Goal: Information Seeking & Learning: Learn about a topic

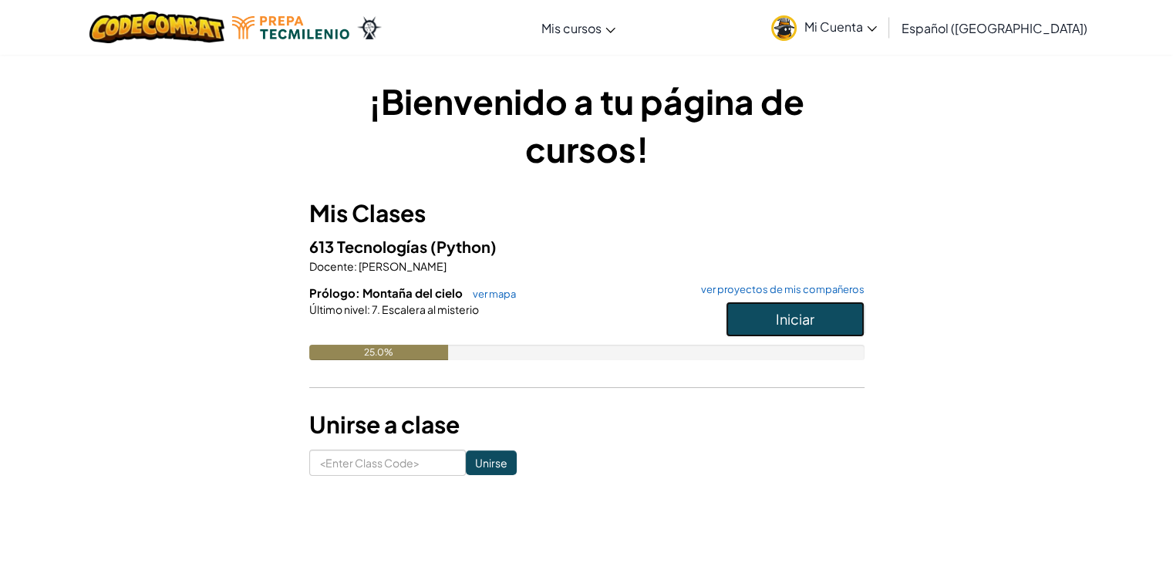
click at [816, 323] on button "Iniciar" at bounding box center [795, 319] width 139 height 35
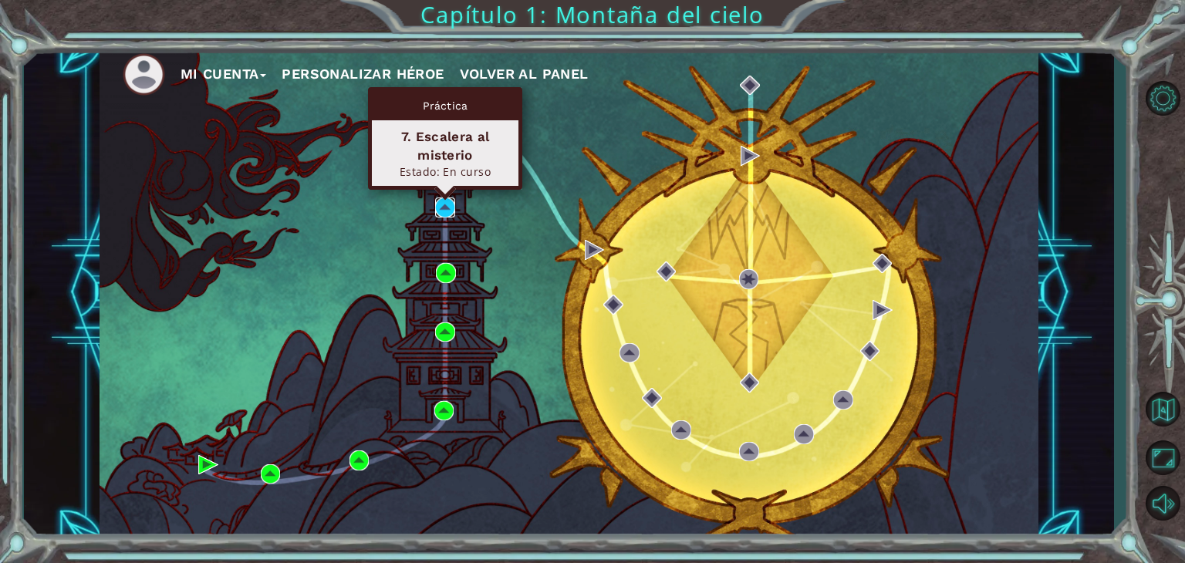
click at [446, 201] on img at bounding box center [445, 207] width 20 height 20
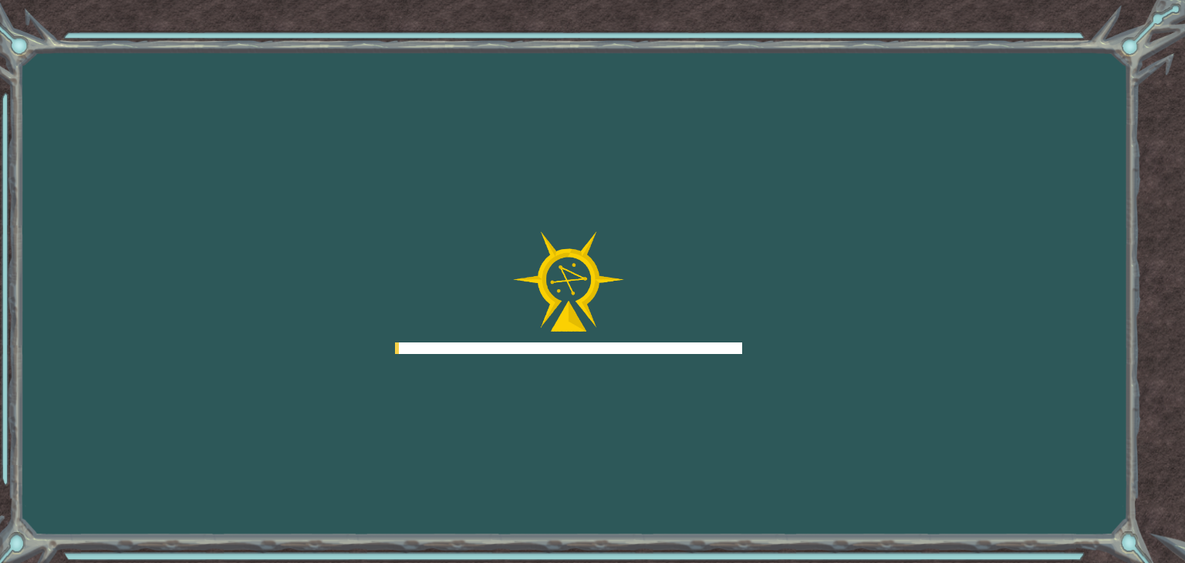
click at [487, 193] on div "Goals Error cargando del servidor Deberás unirte a un curso para jugar a este n…" at bounding box center [592, 281] width 1185 height 563
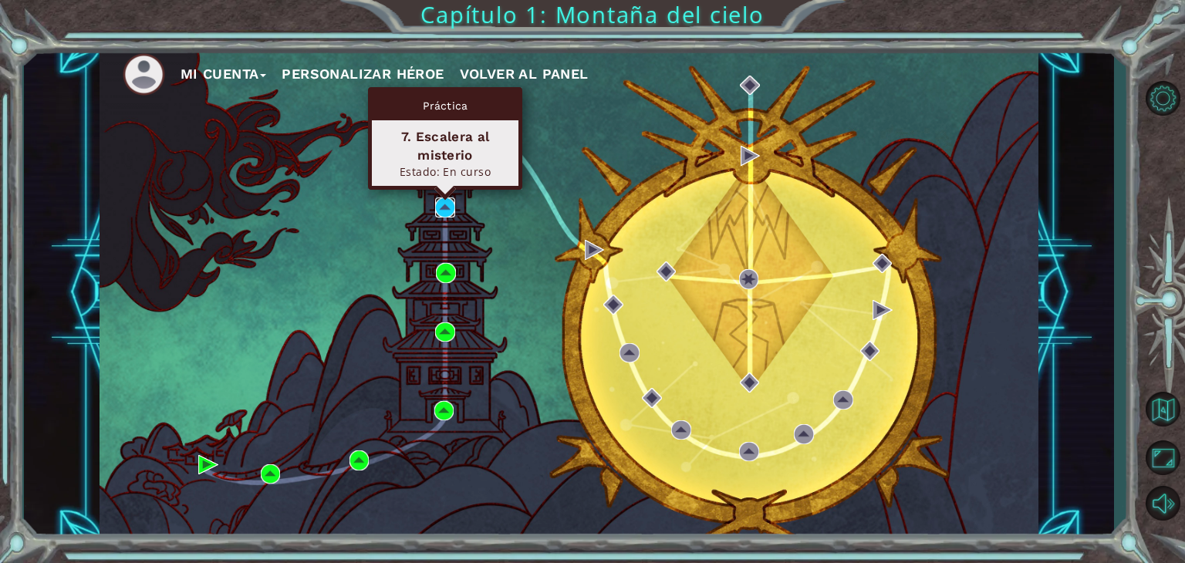
click at [447, 211] on img at bounding box center [445, 207] width 20 height 20
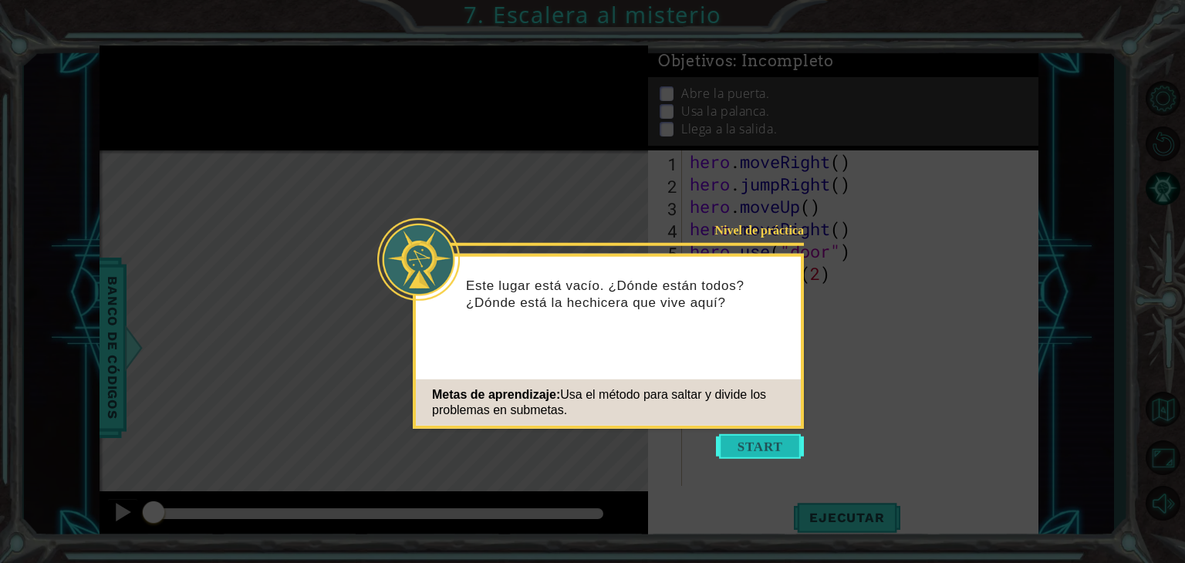
click at [763, 441] on button "Start" at bounding box center [760, 446] width 88 height 25
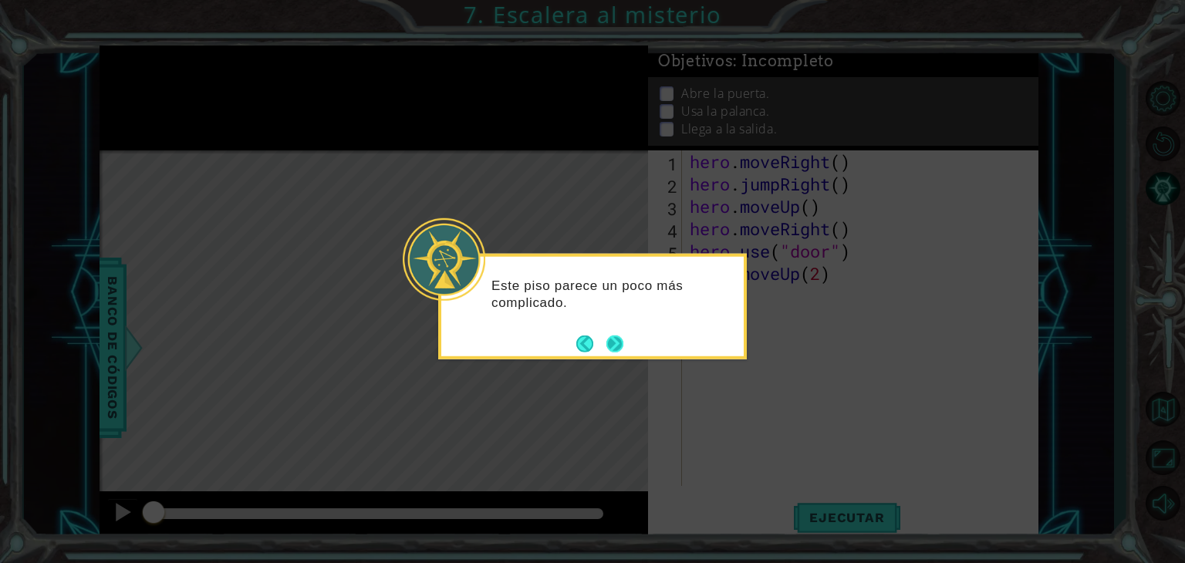
click at [620, 338] on button "Next" at bounding box center [614, 343] width 17 height 17
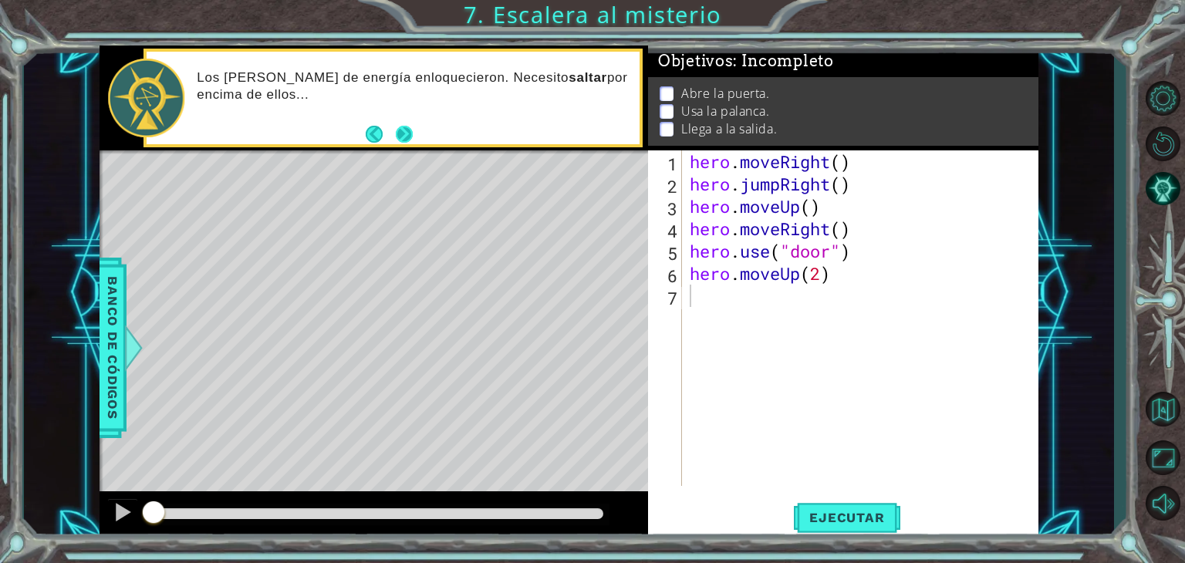
drag, startPoint x: 485, startPoint y: 116, endPoint x: 399, endPoint y: 137, distance: 88.1
click at [399, 137] on div "Los [PERSON_NAME] de energía enloquecieron. Necesito saltar por encima de ellos…" at bounding box center [393, 98] width 493 height 93
click at [399, 137] on button "Next" at bounding box center [404, 133] width 17 height 17
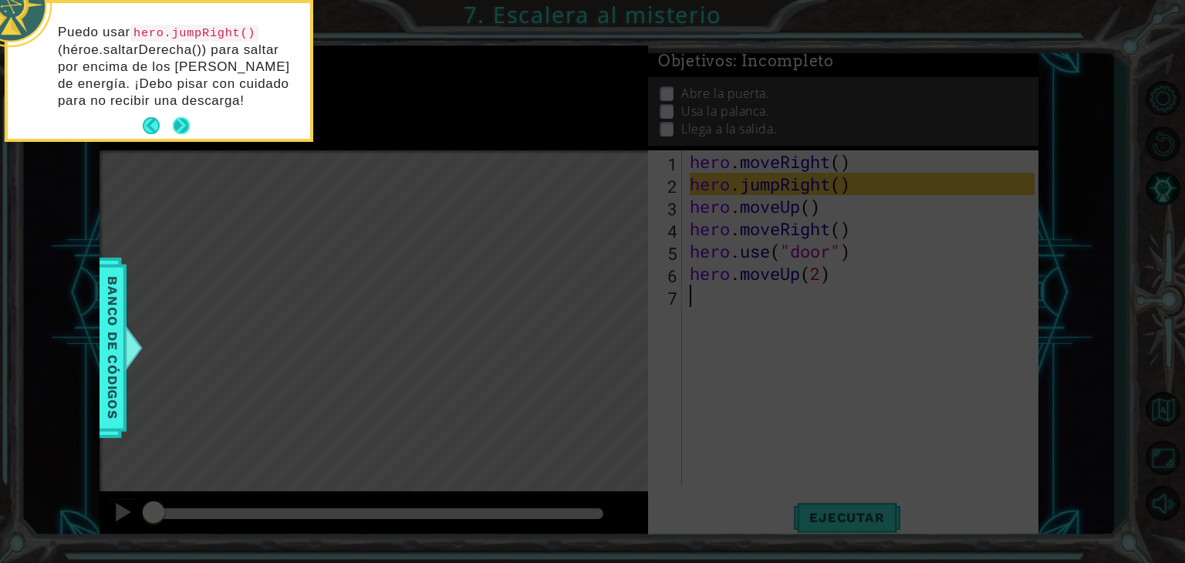
click at [179, 119] on button "Next" at bounding box center [181, 125] width 17 height 17
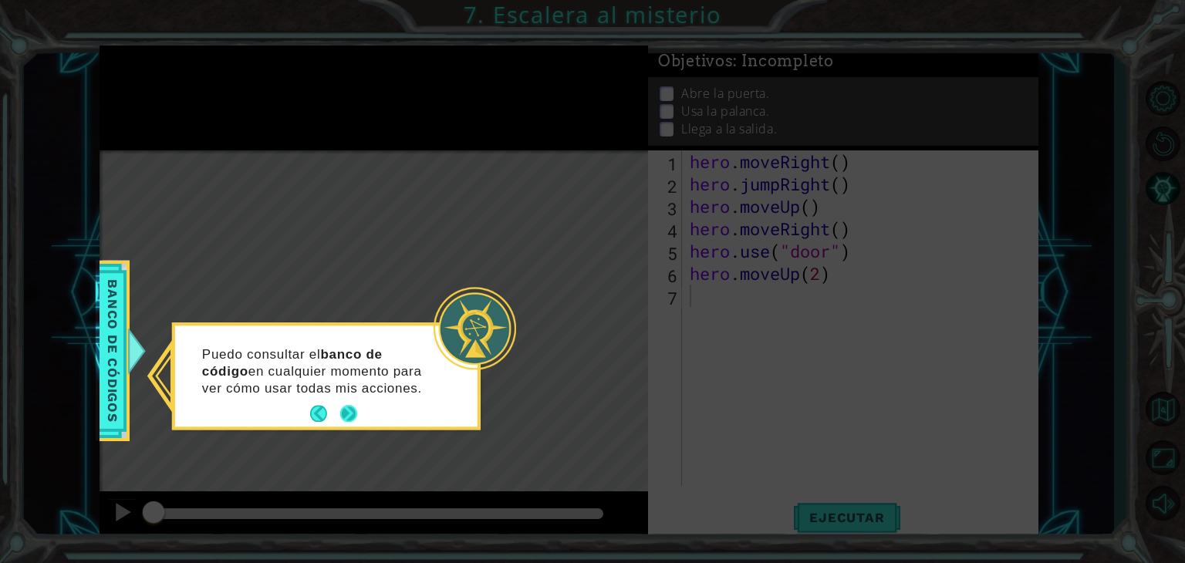
click at [349, 410] on button "Next" at bounding box center [348, 414] width 17 height 17
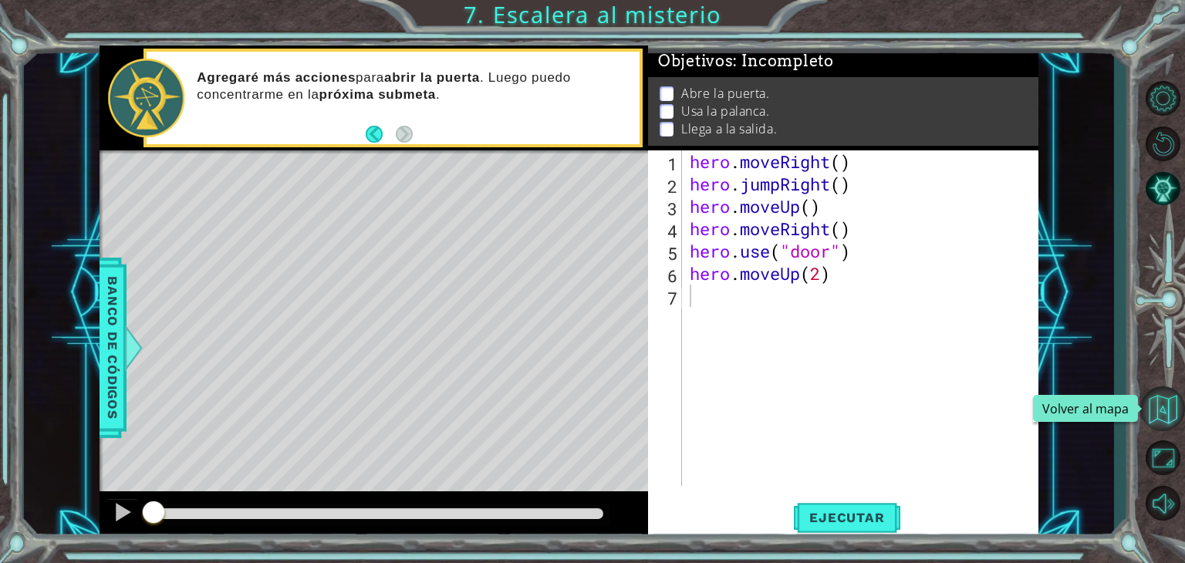
click at [1168, 402] on button "Volver al mapa" at bounding box center [1162, 408] width 45 height 45
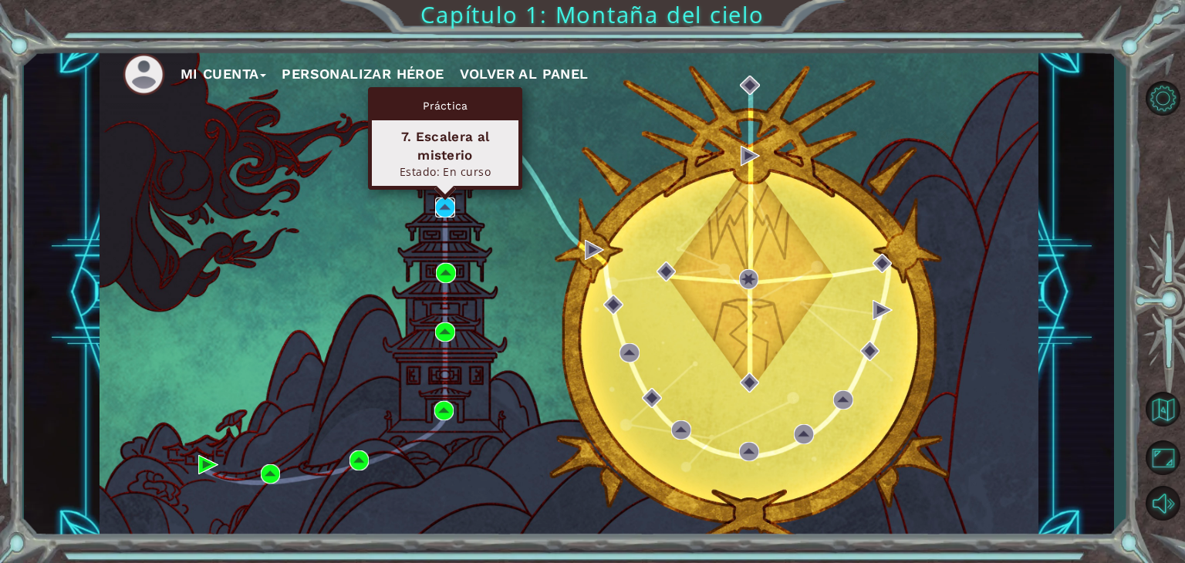
click at [451, 211] on img at bounding box center [445, 207] width 20 height 20
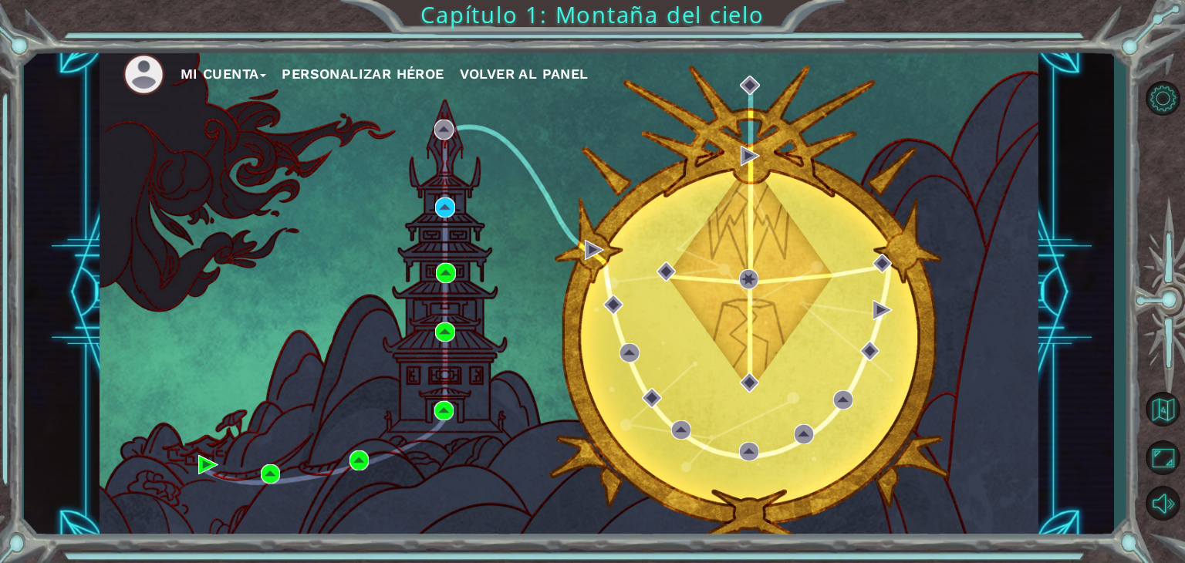
click at [513, 413] on div "Mi Cuenta Personalizar héroe Volver al panel" at bounding box center [568, 292] width 939 height 495
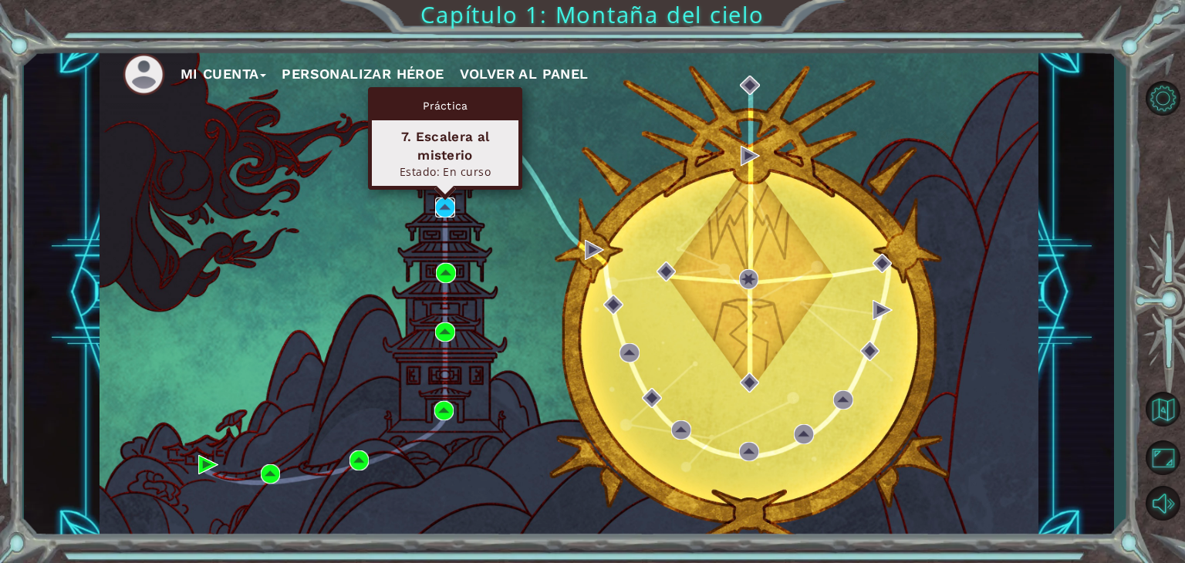
click at [446, 201] on img at bounding box center [445, 207] width 20 height 20
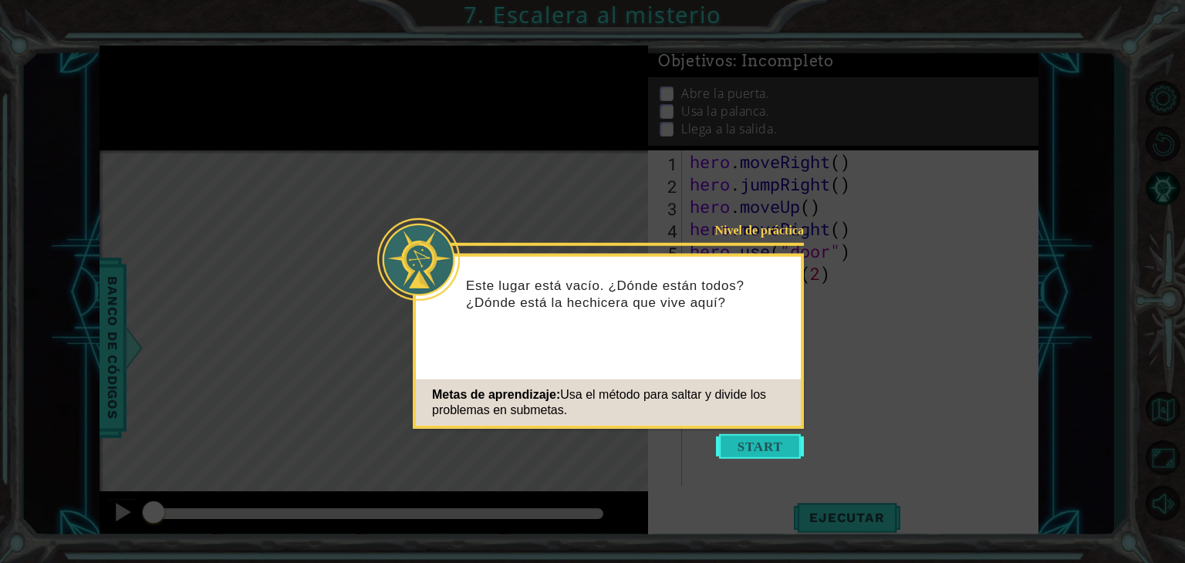
click at [750, 436] on button "Start" at bounding box center [760, 446] width 88 height 25
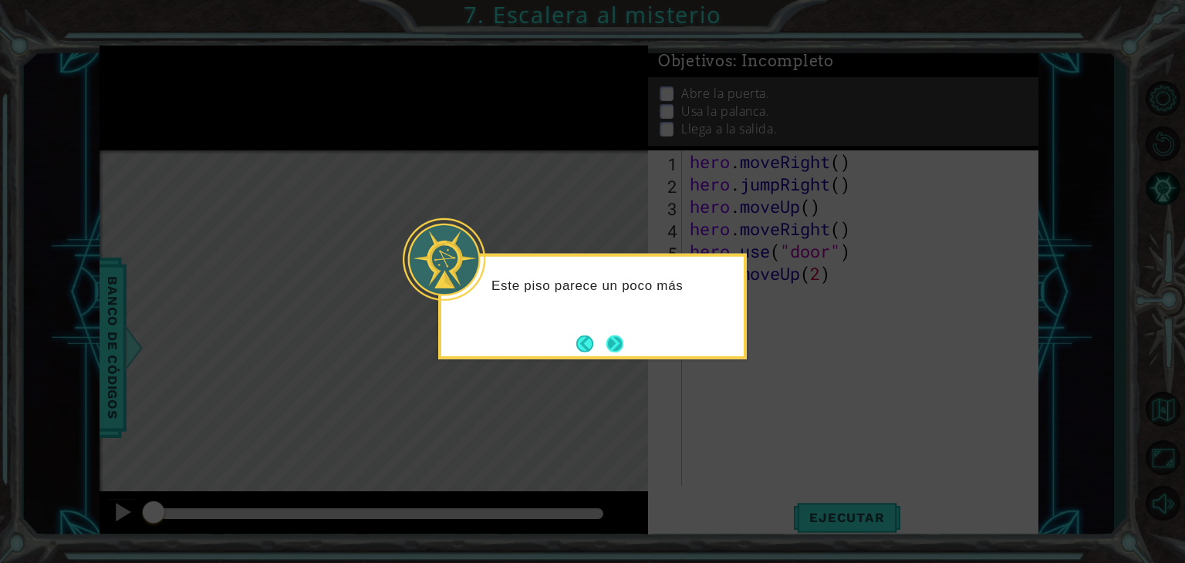
click at [619, 349] on button "Next" at bounding box center [614, 343] width 17 height 17
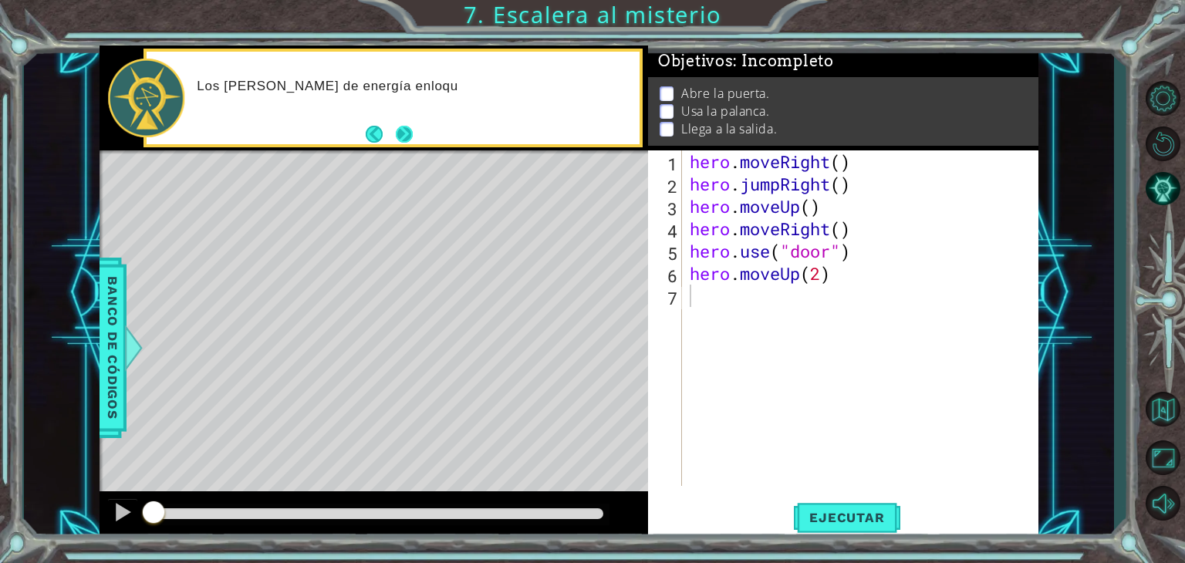
click at [404, 142] on button "Next" at bounding box center [404, 133] width 17 height 17
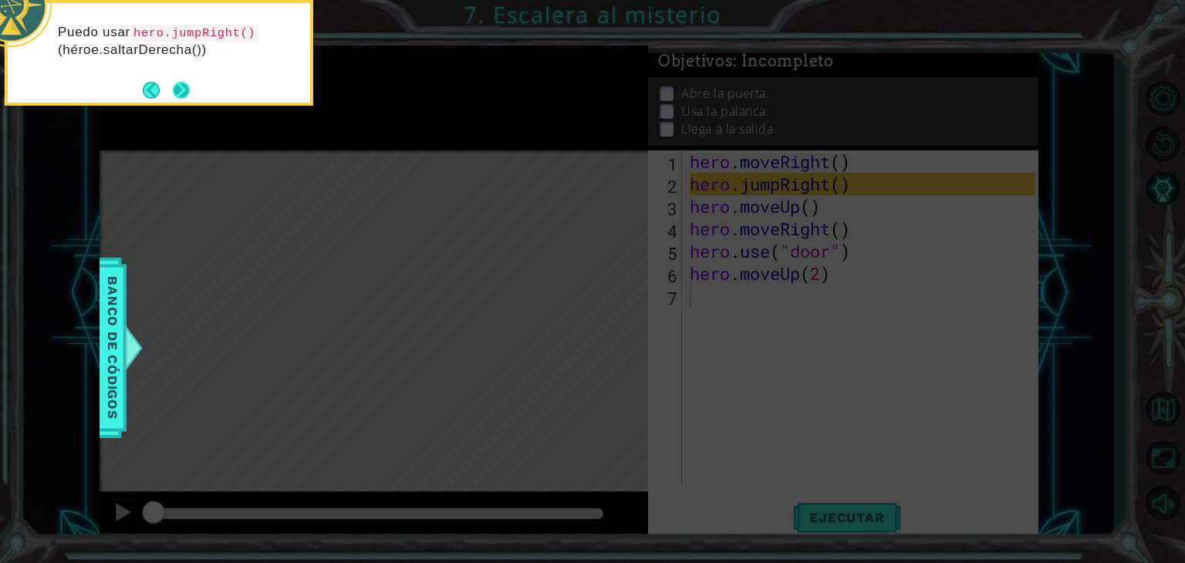
click at [188, 82] on button "Next" at bounding box center [181, 90] width 17 height 17
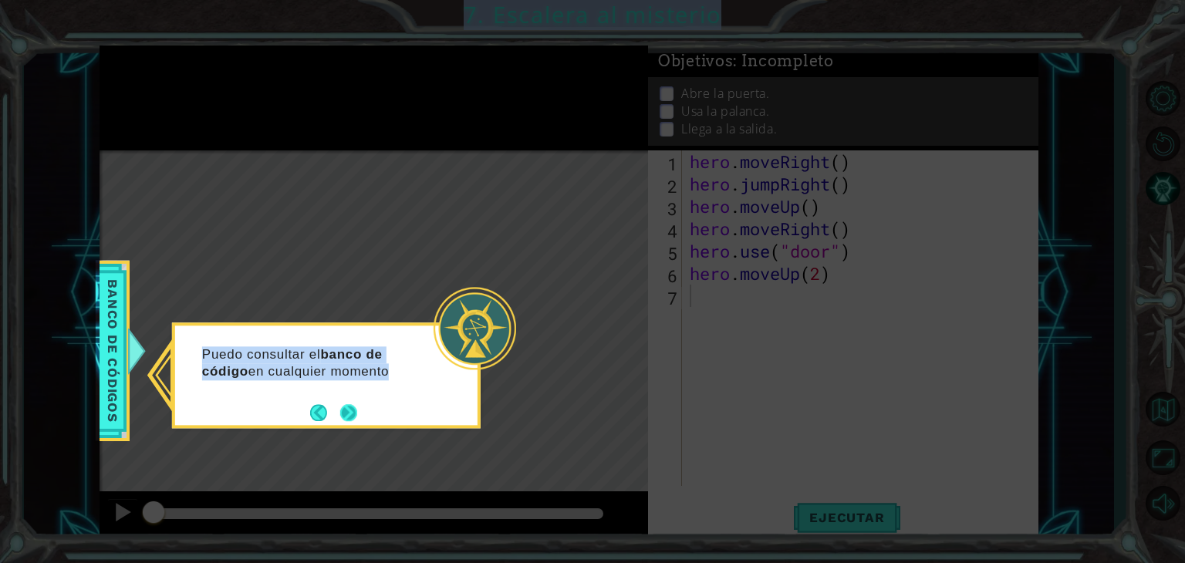
drag, startPoint x: 353, startPoint y: 434, endPoint x: 355, endPoint y: 420, distance: 14.0
click at [355, 420] on body "1 ההההההההההההההההההההההההההההההההההההההההההההההההההההההההההההההההההההההההההההה…" at bounding box center [592, 281] width 1185 height 563
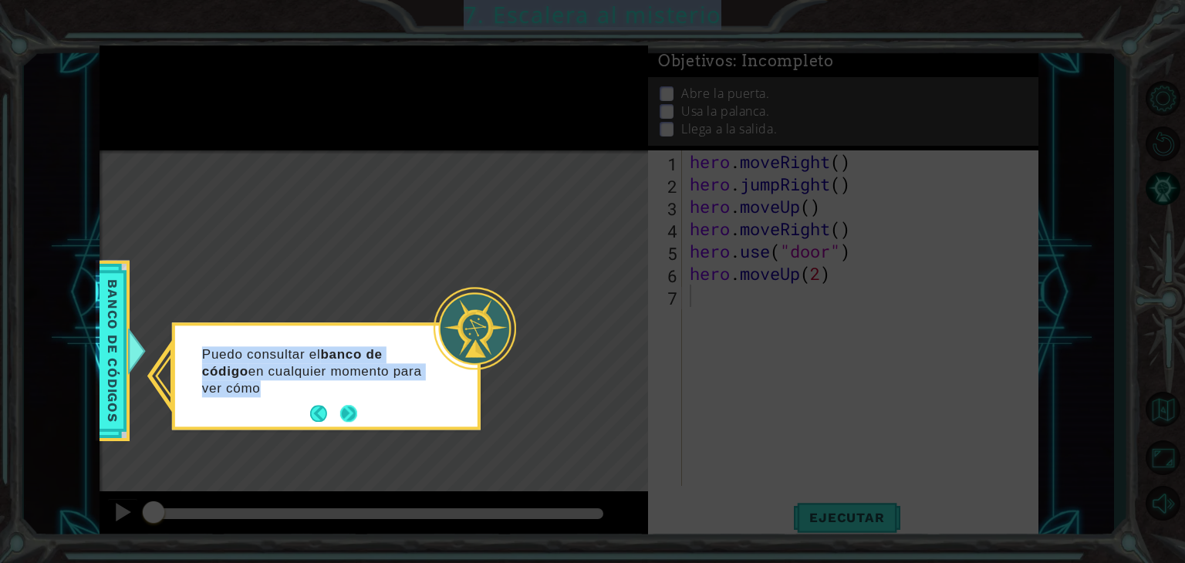
click at [355, 420] on button "Next" at bounding box center [348, 414] width 17 height 17
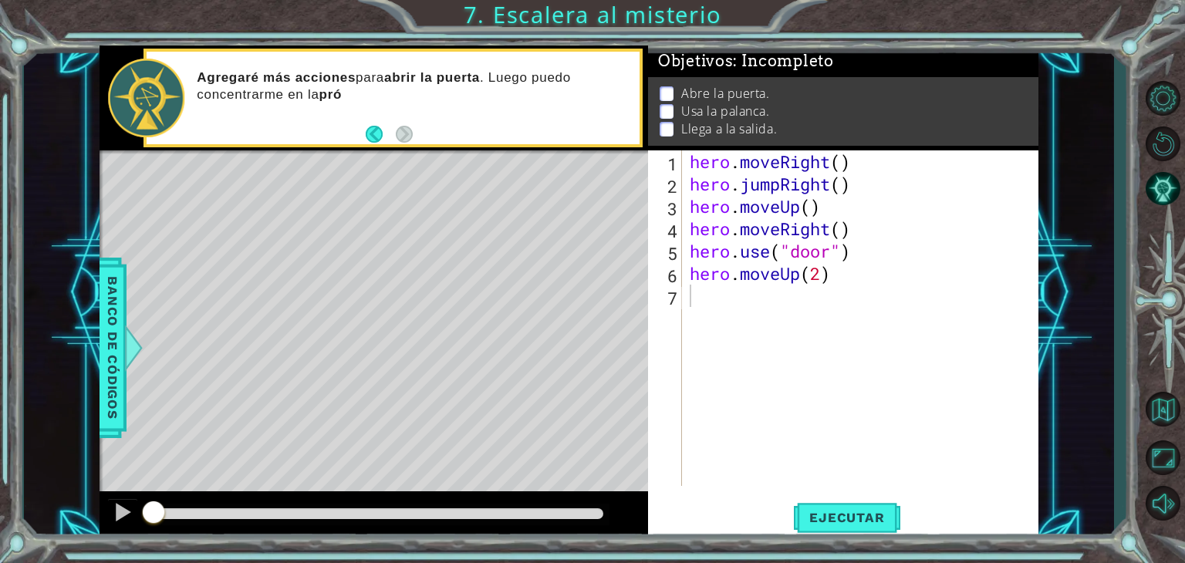
click at [529, 105] on div "Agregaré más acciones para abrir la puerta . Luego puedo concentrarme en la pró" at bounding box center [412, 98] width 453 height 72
click at [772, 292] on div "hero . moveRight ( ) hero . jumpRight ( ) hero . moveUp ( ) hero . moveRight ( …" at bounding box center [864, 340] width 356 height 380
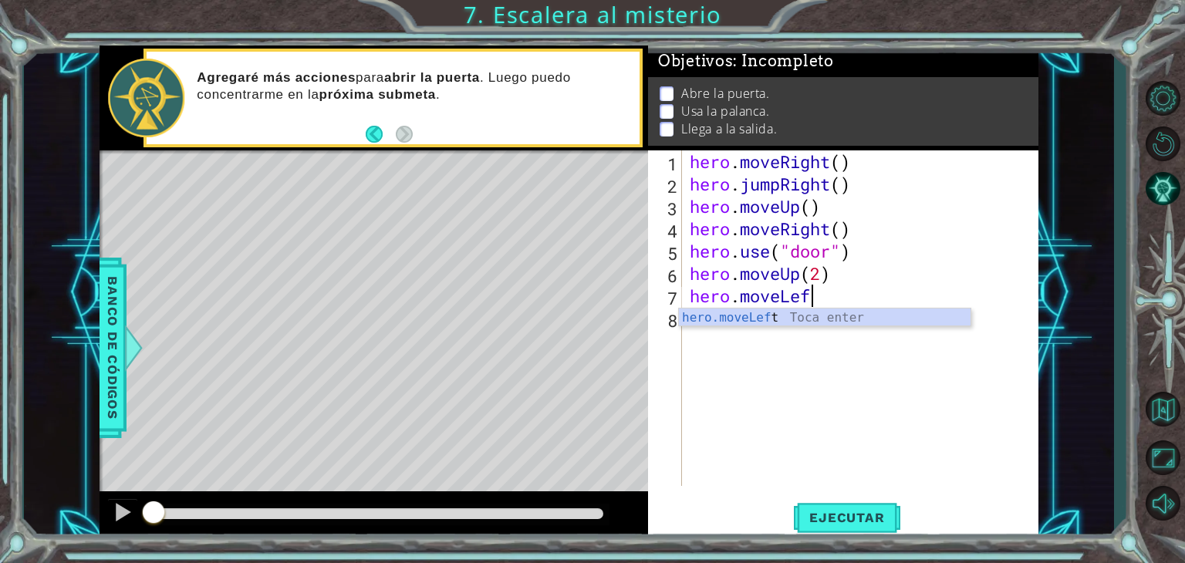
scroll to position [0, 5]
type textarea "hero.moveLeft()"
click at [777, 321] on div "hero . moveRight ( ) hero . jumpRight ( ) hero . moveUp ( ) hero . moveRight ( …" at bounding box center [864, 340] width 356 height 380
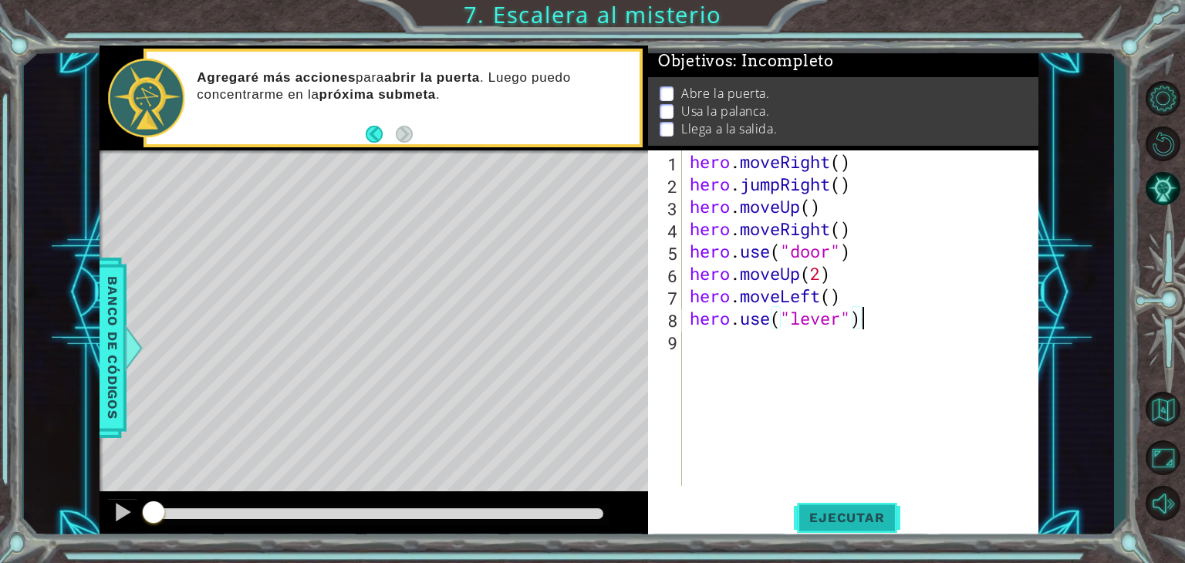
type textarea "hero.use("lever")"
click at [848, 521] on span "Ejecutar" at bounding box center [847, 517] width 106 height 15
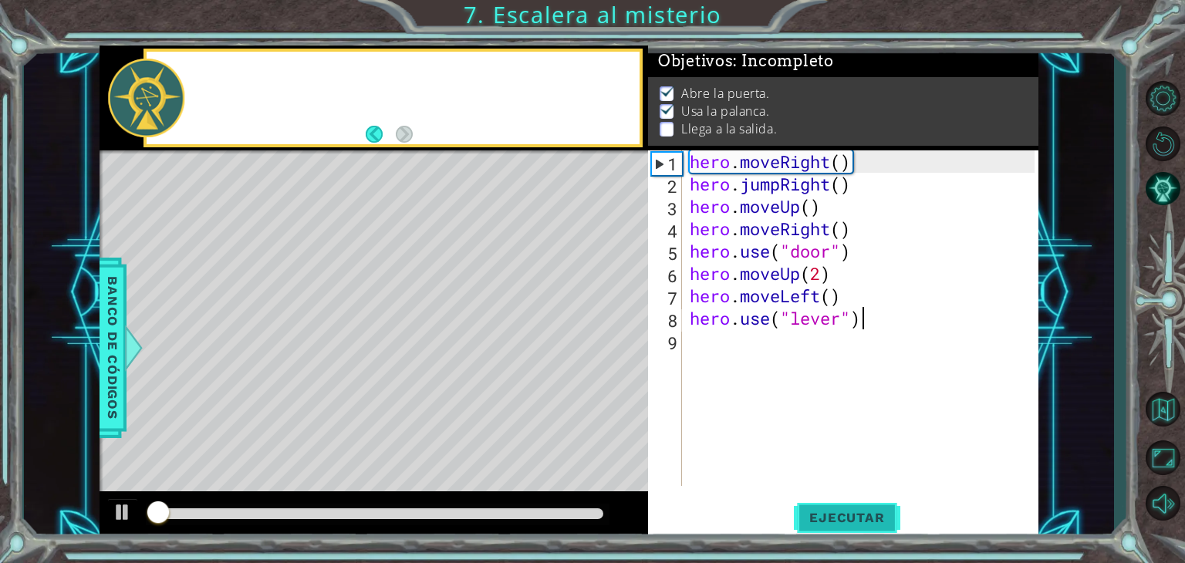
scroll to position [6, 0]
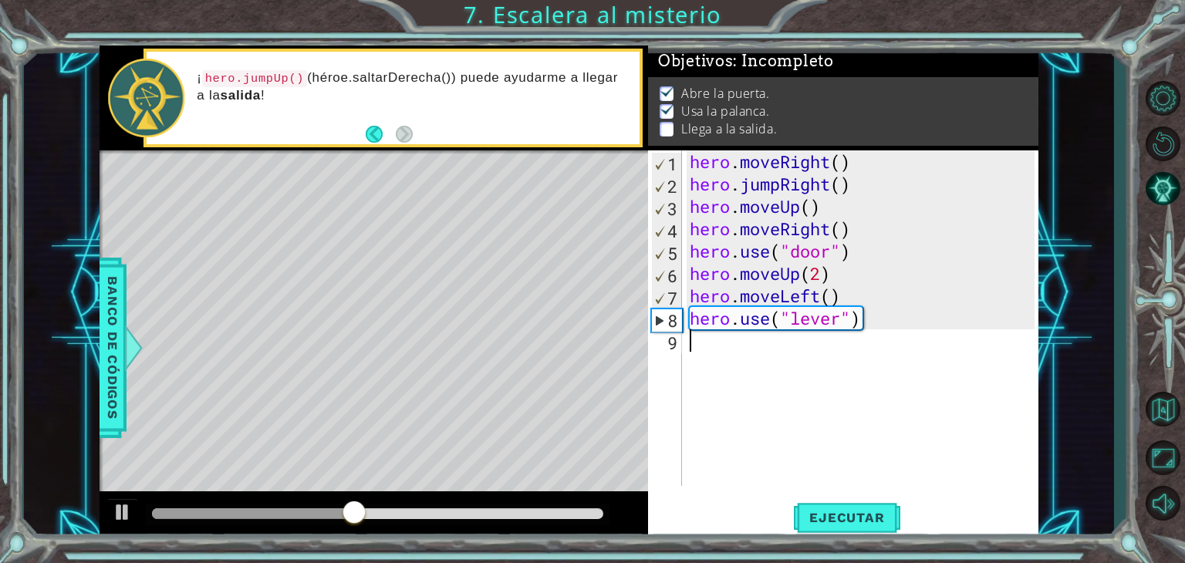
click at [835, 362] on div "hero . moveRight ( ) hero . jumpRight ( ) hero . moveUp ( ) hero . moveRight ( …" at bounding box center [864, 340] width 356 height 380
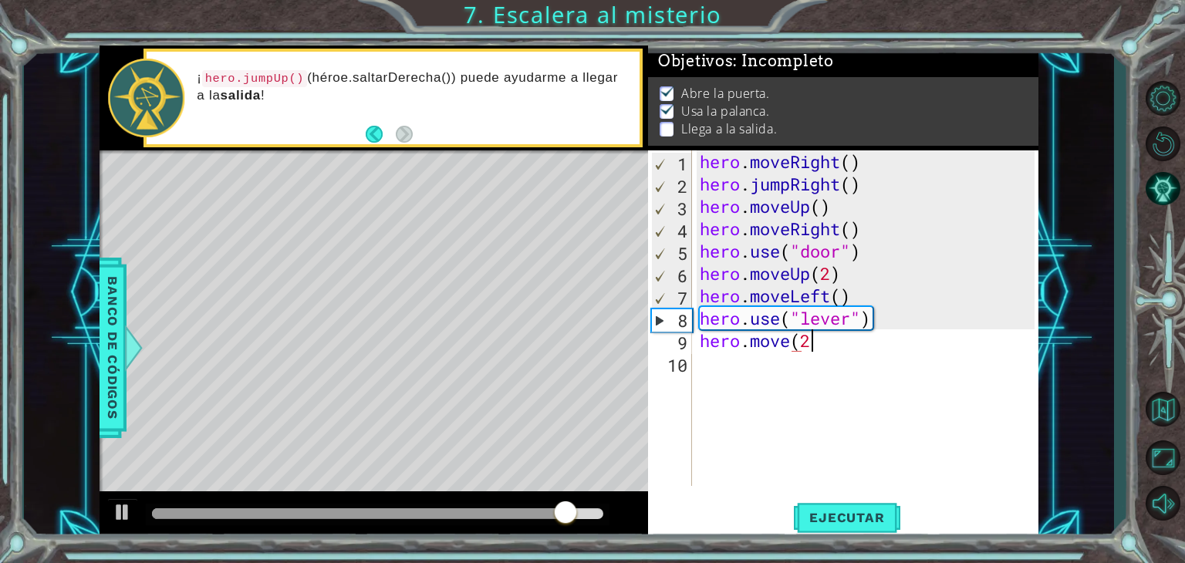
scroll to position [0, 4]
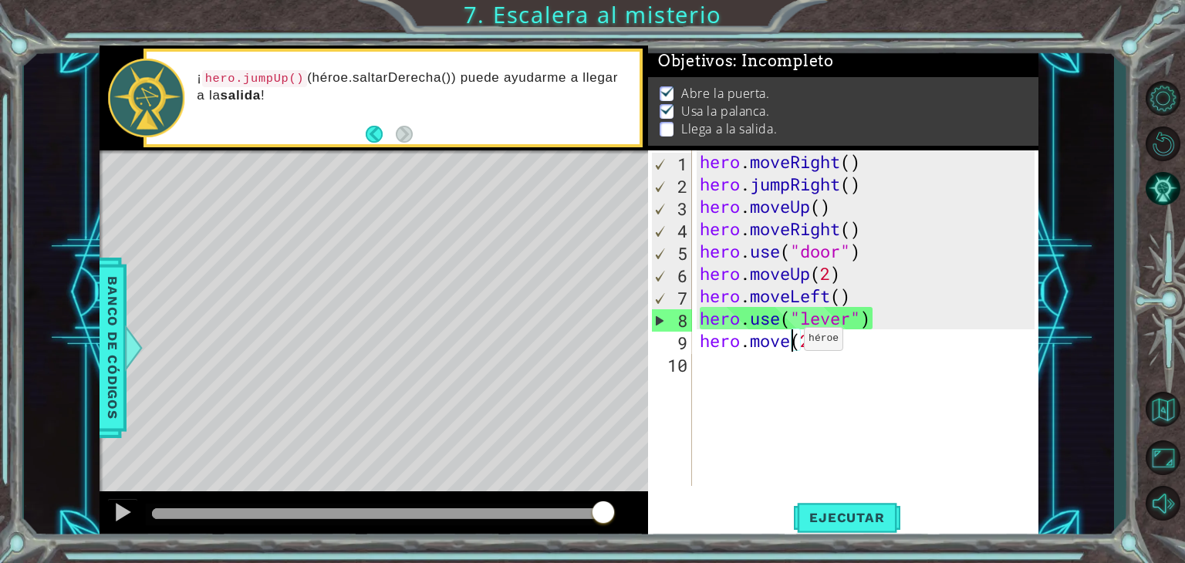
click at [790, 342] on div "hero . moveRight ( ) hero . jumpRight ( ) hero . moveUp ( ) hero . moveRight ( …" at bounding box center [869, 340] width 346 height 380
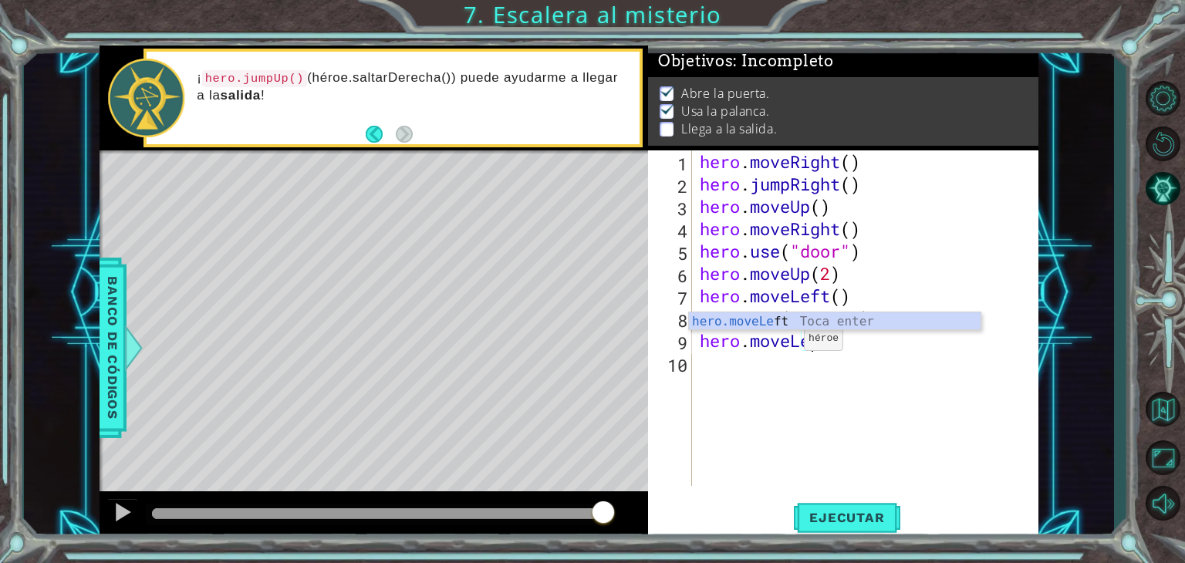
scroll to position [0, 5]
type textarea "hero.moveLeft(2)"
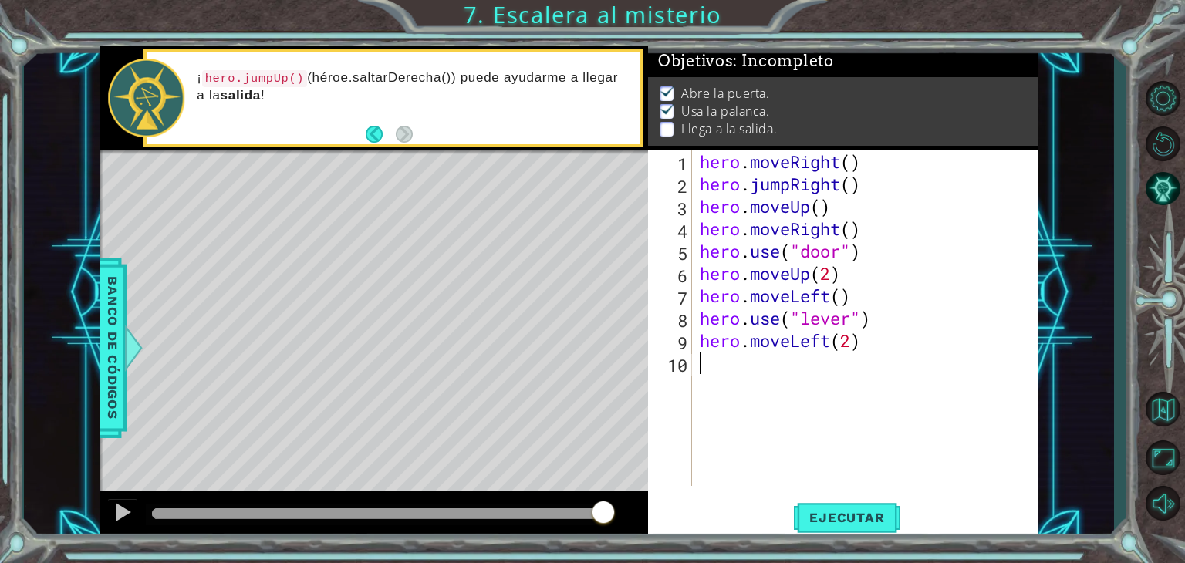
click at [852, 355] on div "hero . moveRight ( ) hero . jumpRight ( ) hero . moveUp ( ) hero . moveRight ( …" at bounding box center [869, 340] width 346 height 380
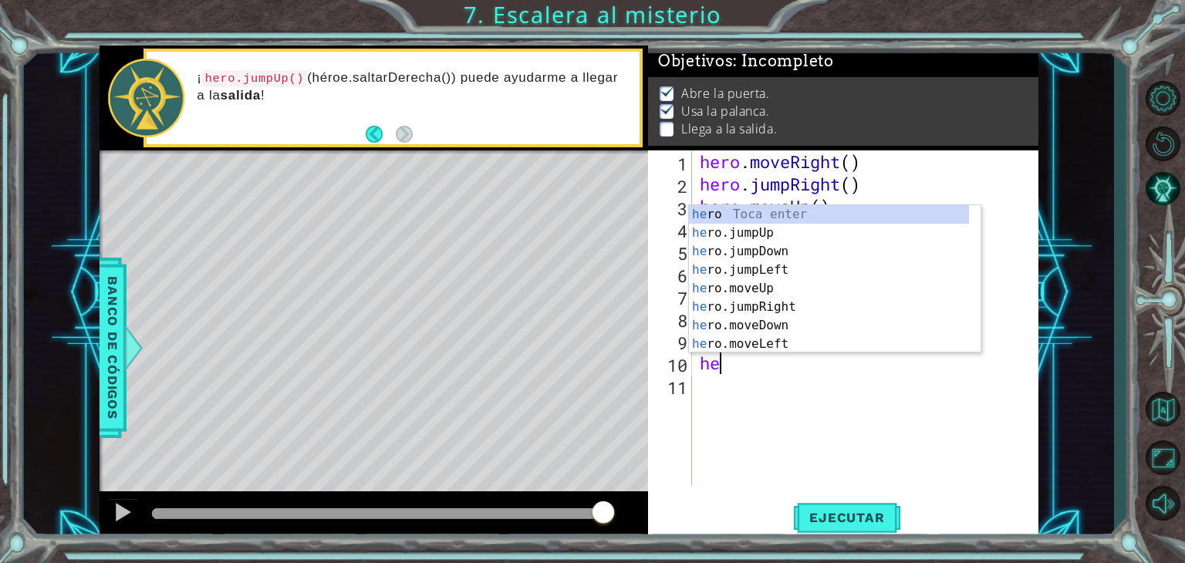
scroll to position [0, 0]
type textarea "hero."
click at [840, 214] on div "hero. jumpUp Toca enter hero. jumpDown Toca enter hero. jumpLeft Toca enter her…" at bounding box center [829, 297] width 280 height 185
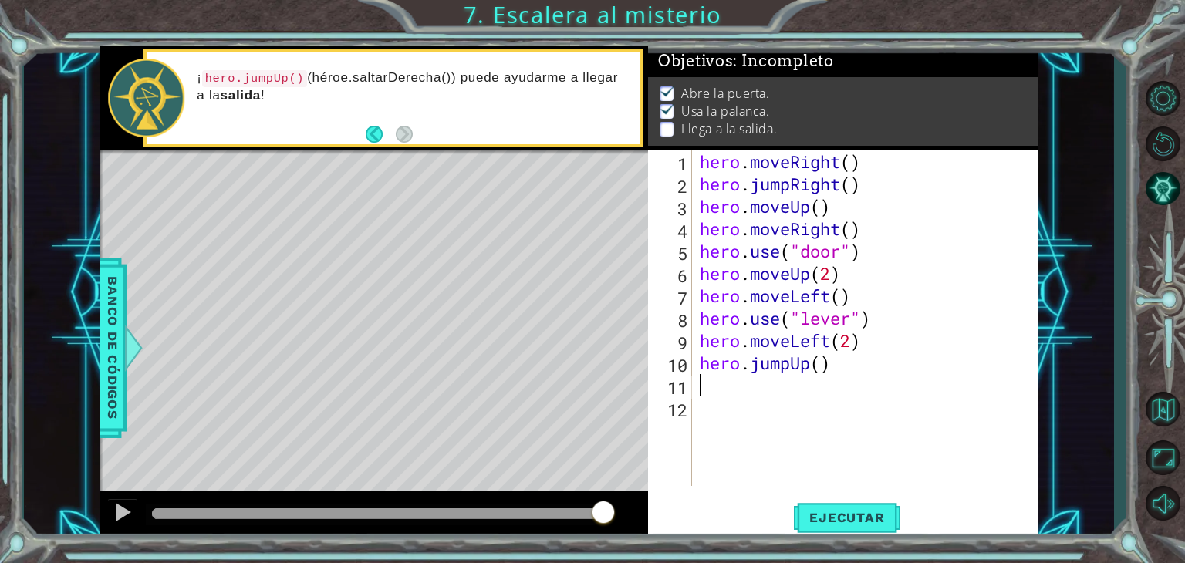
click at [793, 391] on div "hero . moveRight ( ) hero . jumpRight ( ) hero . moveUp ( ) hero . moveRight ( …" at bounding box center [869, 340] width 346 height 380
type textarea "hero.moveRight(2)"
click at [858, 525] on button "Ejecutar" at bounding box center [847, 517] width 106 height 39
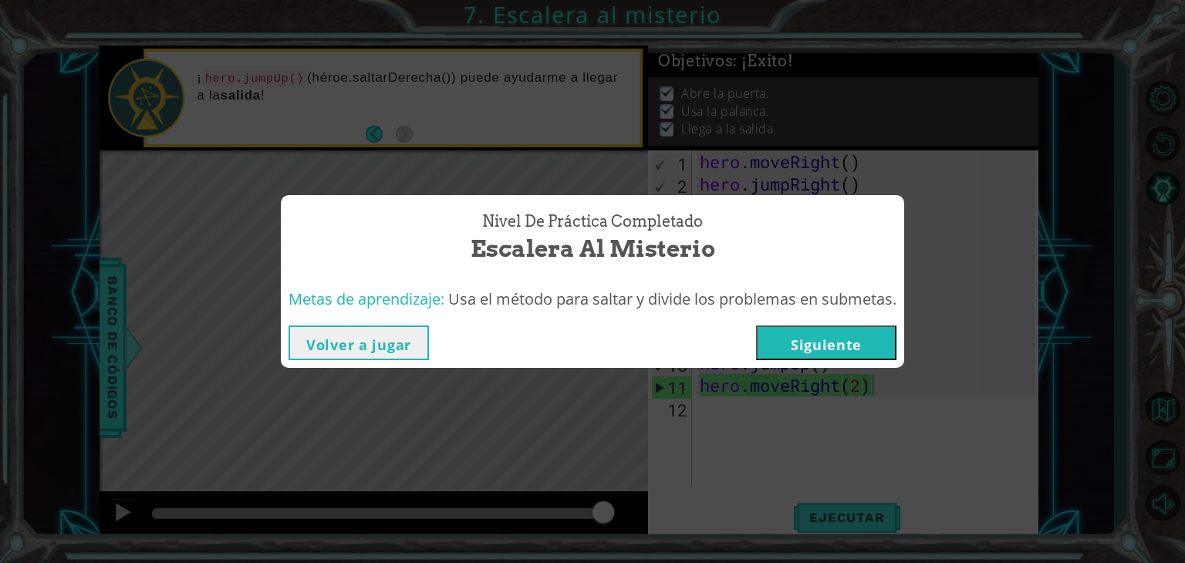
click at [857, 354] on button "Siguiente" at bounding box center [826, 342] width 140 height 35
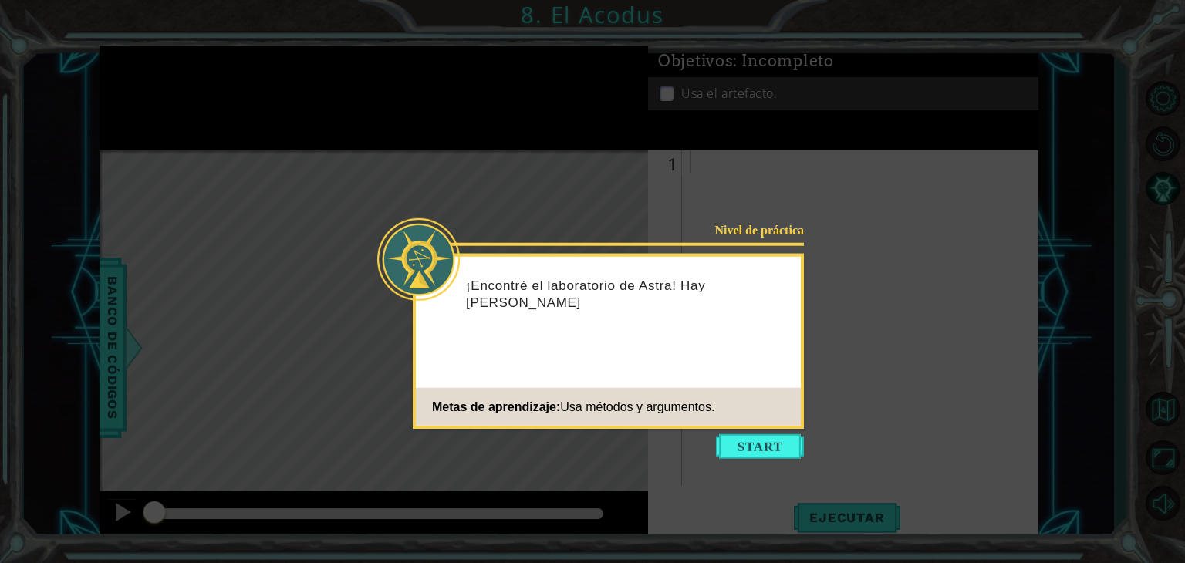
click at [670, 340] on div "Nivel de práctica ¡Encontré el laboratorio de Astra! Hay [PERSON_NAME] Metas de…" at bounding box center [608, 341] width 391 height 175
click at [670, 340] on div "Nivel de práctica ¡Encontré el laboratorio de Astra! Hay [PERSON_NAME] de energ…" at bounding box center [608, 341] width 391 height 175
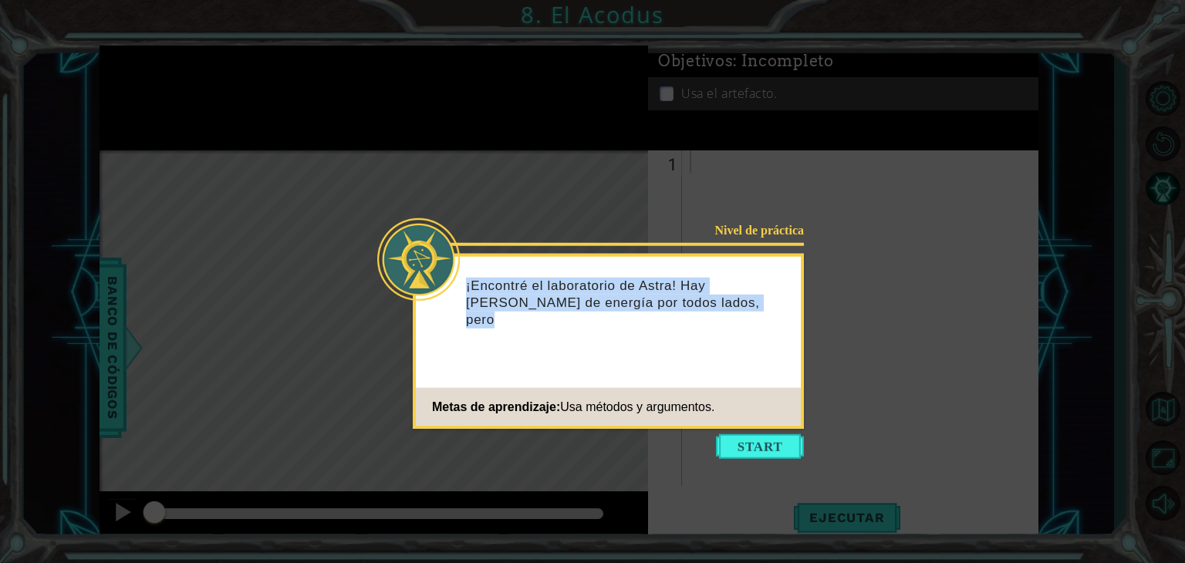
click at [670, 340] on div "Nivel de práctica ¡Encontré el laboratorio de Astra! Hay [PERSON_NAME] de energ…" at bounding box center [608, 341] width 391 height 175
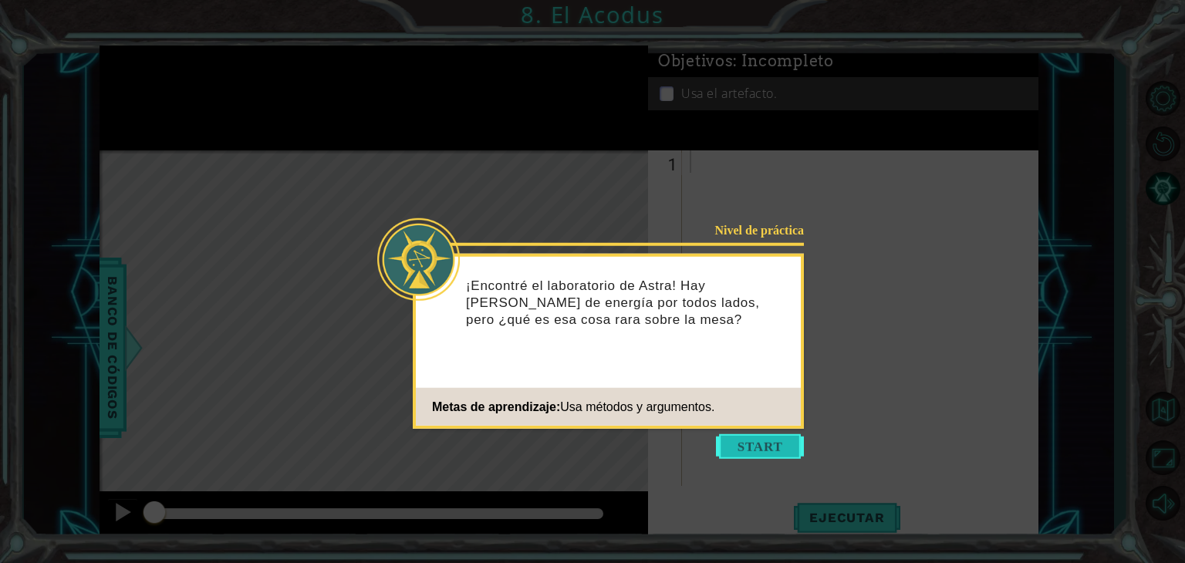
click at [740, 450] on button "Start" at bounding box center [760, 446] width 88 height 25
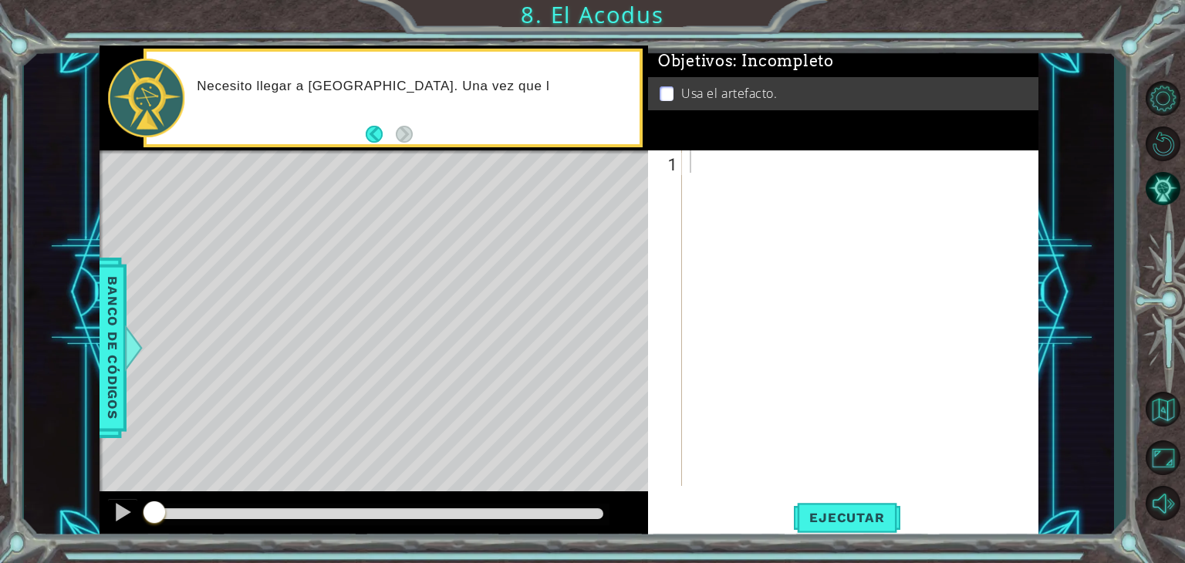
click at [540, 108] on div "Necesito llegar a [GEOGRAPHIC_DATA]. Una vez que l" at bounding box center [412, 97] width 453 height 55
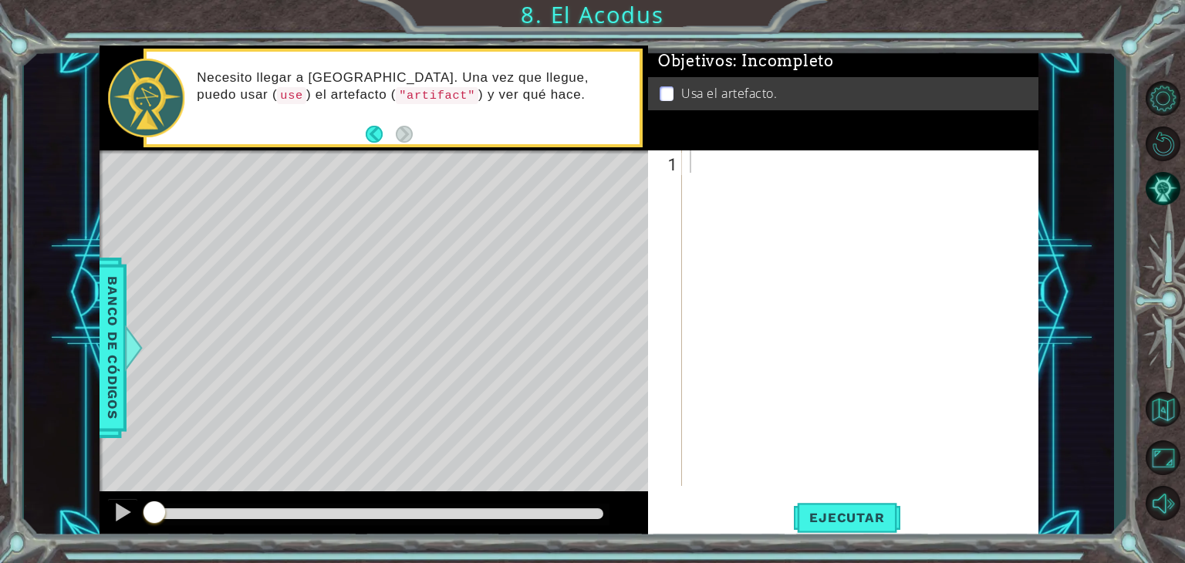
click at [497, 99] on p "Necesito llegar a [GEOGRAPHIC_DATA]. Una vez que llegue, puedo usar ( use ) el …" at bounding box center [413, 86] width 432 height 35
click at [746, 165] on div at bounding box center [864, 340] width 356 height 380
type textarea "hero.moveUp(2)"
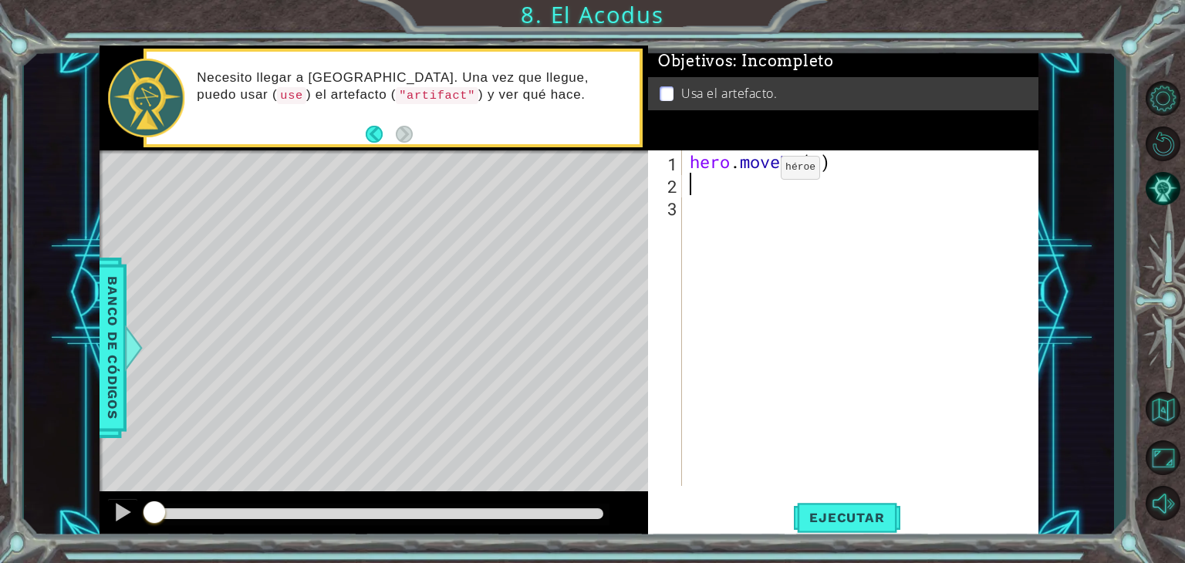
type textarea "H"
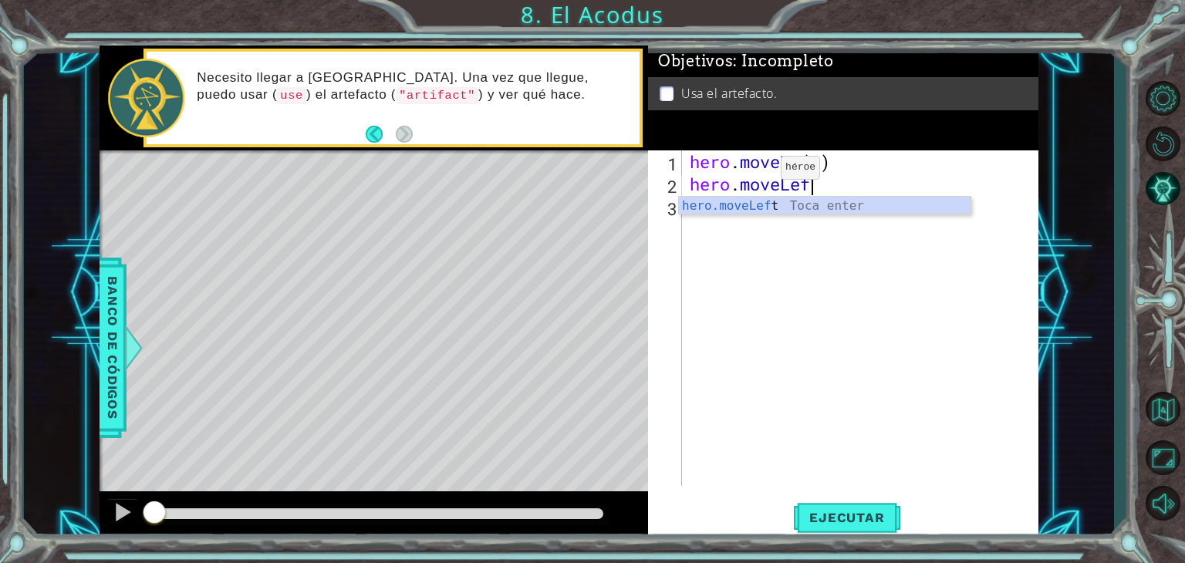
scroll to position [0, 5]
type textarea "hero.moveLeft()"
type textarea "hero.moveDown(2)"
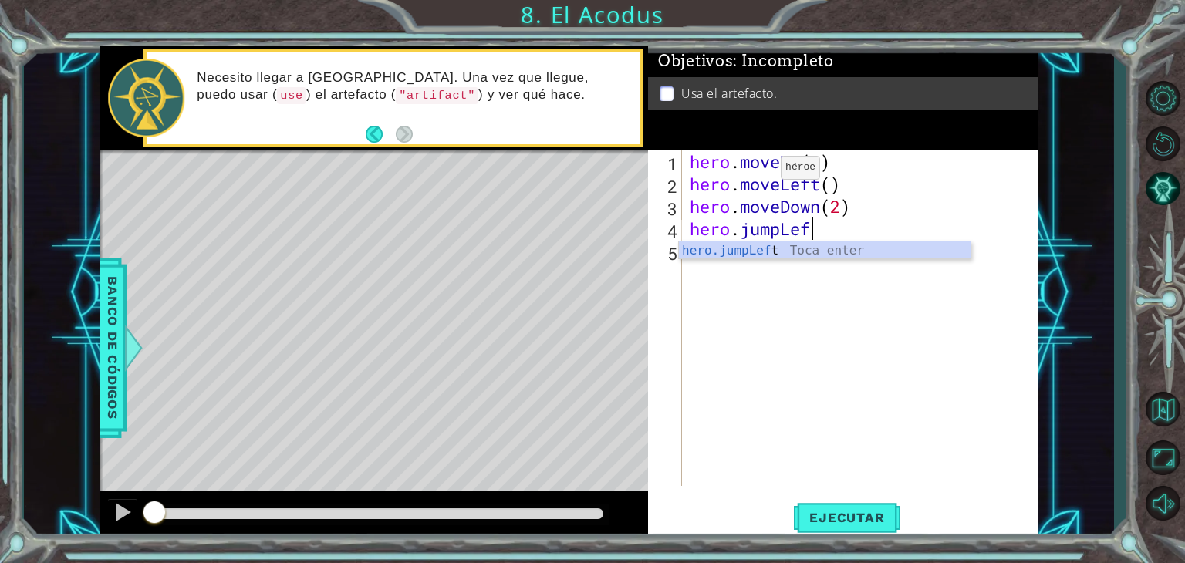
scroll to position [0, 5]
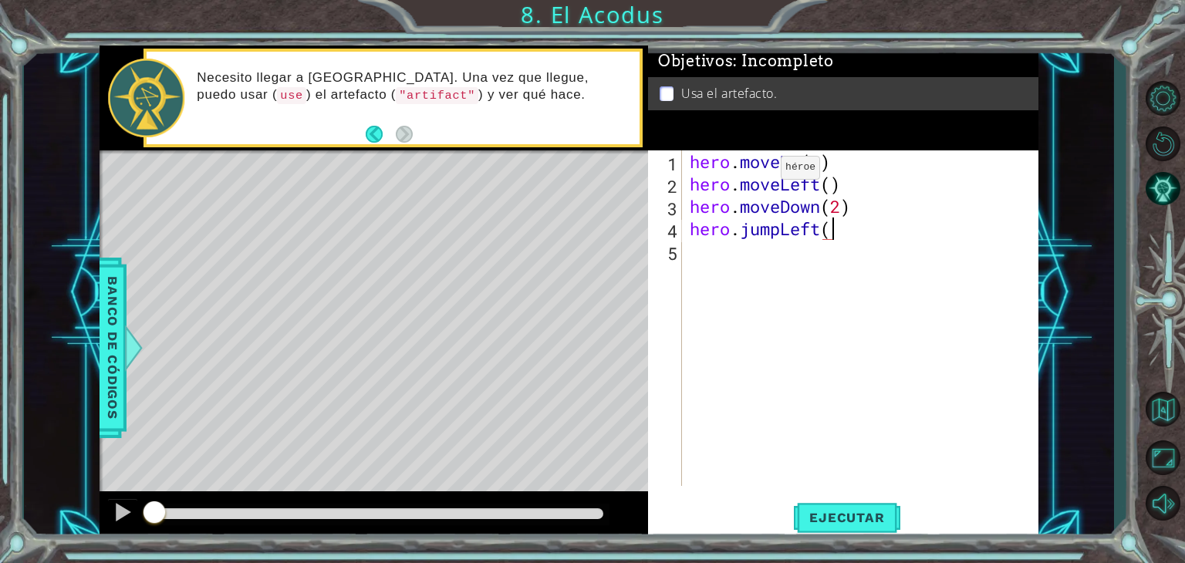
type textarea "hero.jumpLeft()"
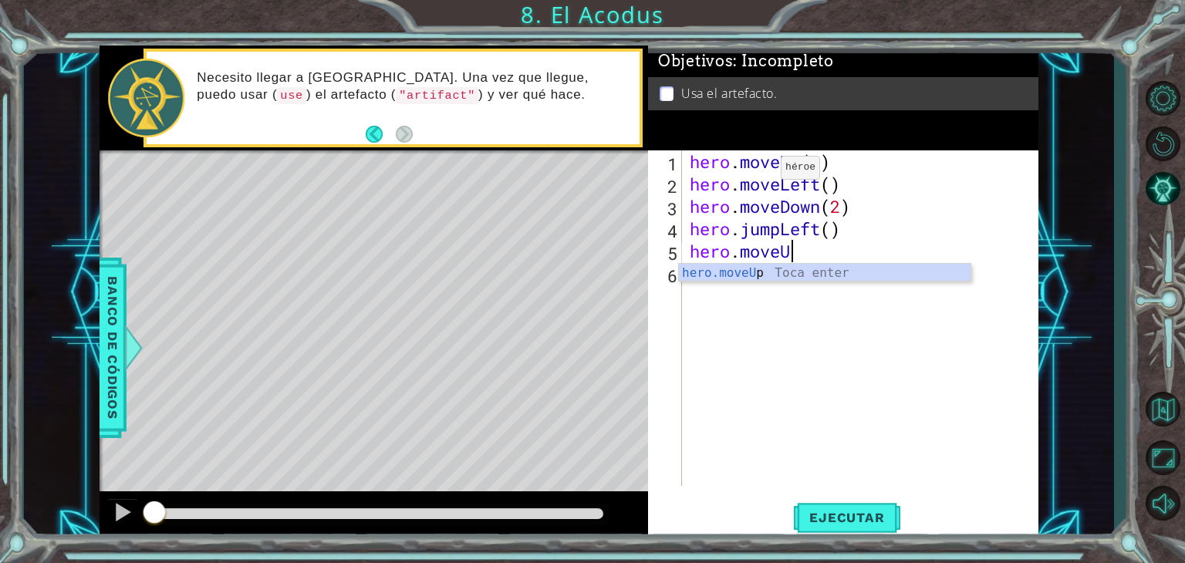
scroll to position [0, 4]
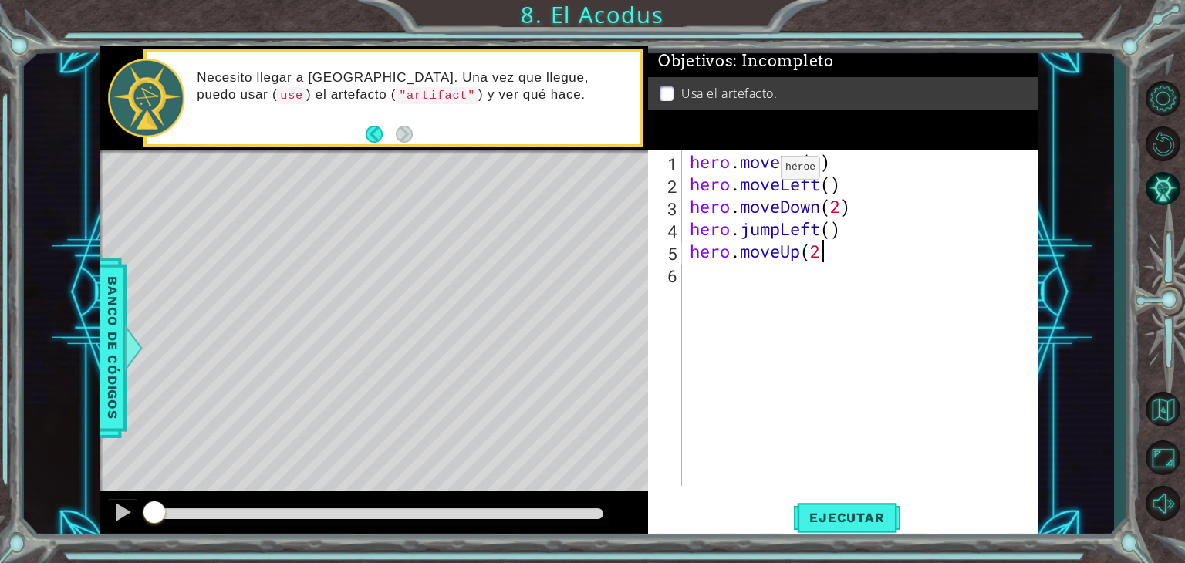
type textarea "hero.moveUp(2)"
type textarea "hero.moveRight()"
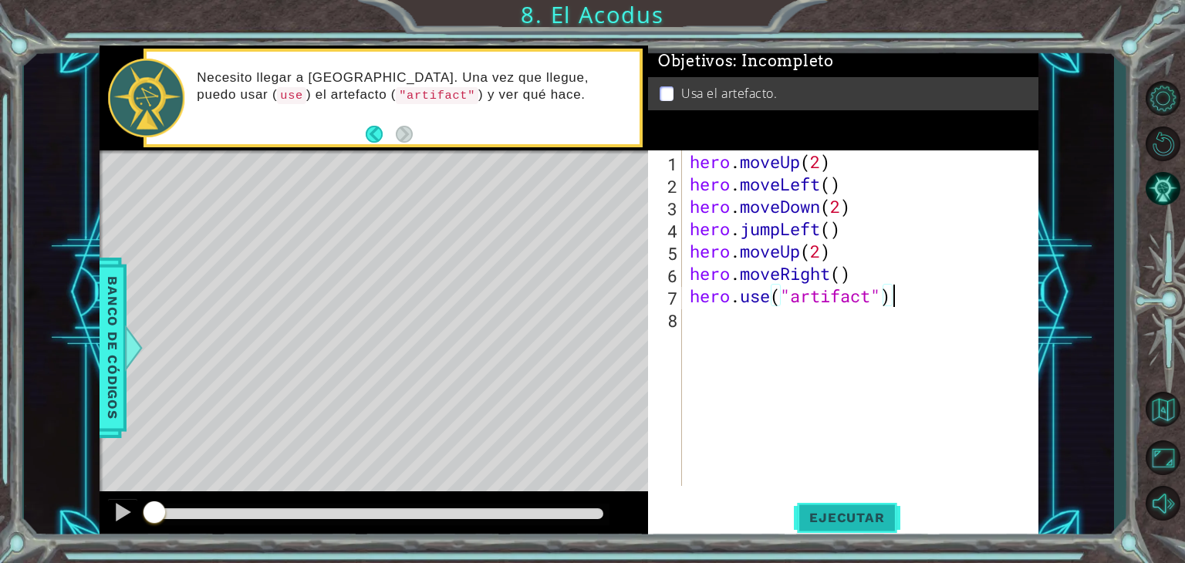
type textarea "hero.use("artifact")"
click at [857, 519] on span "Ejecutar" at bounding box center [847, 517] width 106 height 15
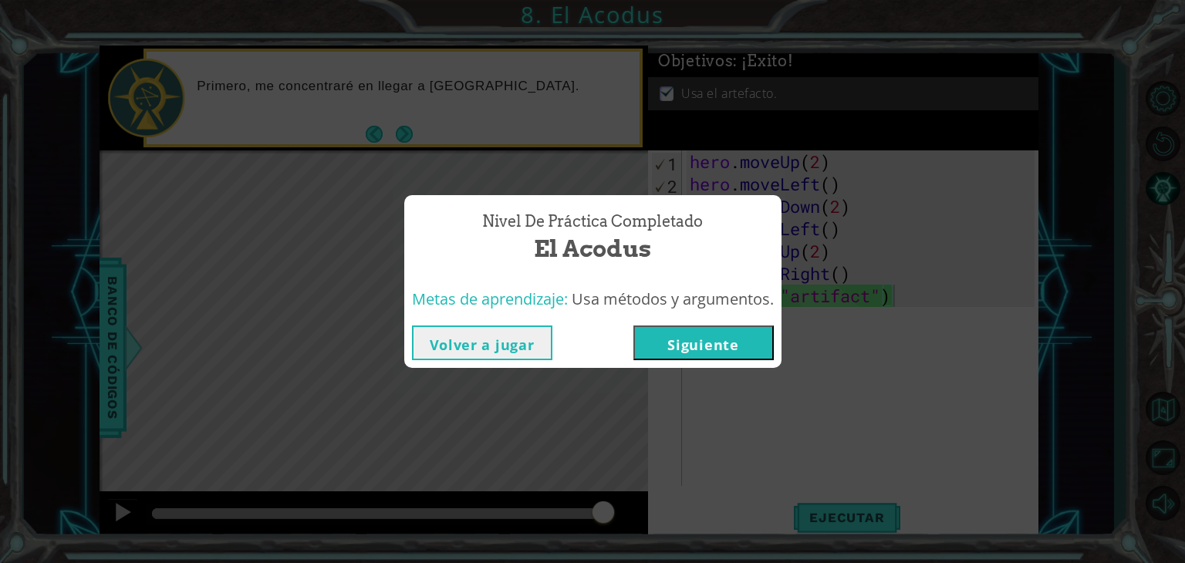
click at [709, 340] on button "Siguiente" at bounding box center [703, 342] width 140 height 35
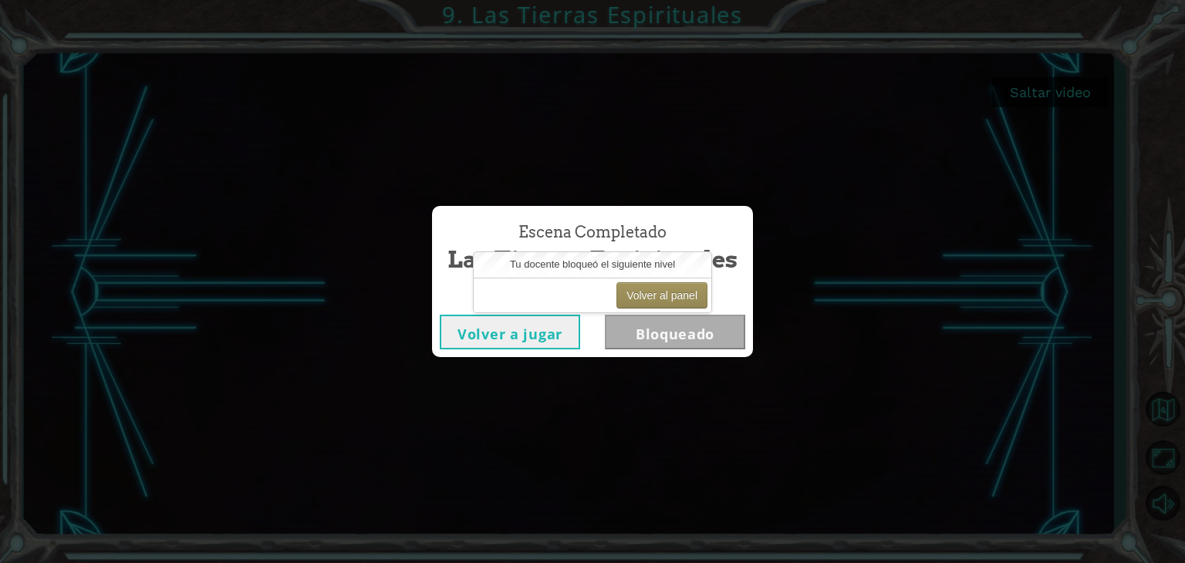
click at [714, 232] on div "Escena Completado Las Tierras Espirituales" at bounding box center [592, 249] width 305 height 70
click at [682, 294] on button "Volver al panel" at bounding box center [661, 295] width 91 height 26
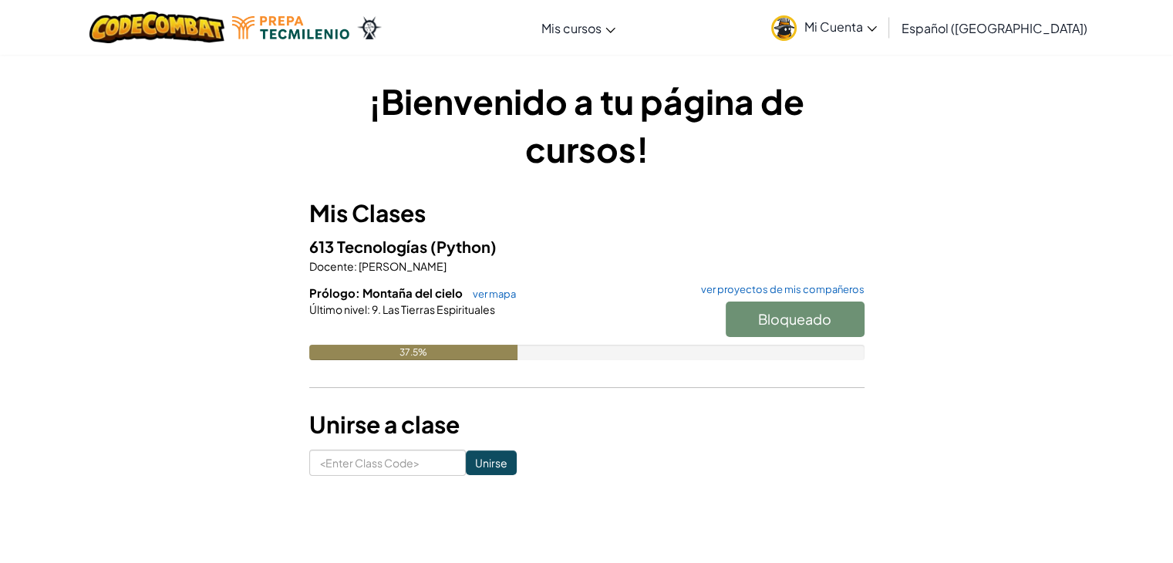
click at [797, 309] on div "Bloqueado" at bounding box center [787, 323] width 154 height 43
click at [493, 292] on link "ver mapa" at bounding box center [490, 294] width 51 height 12
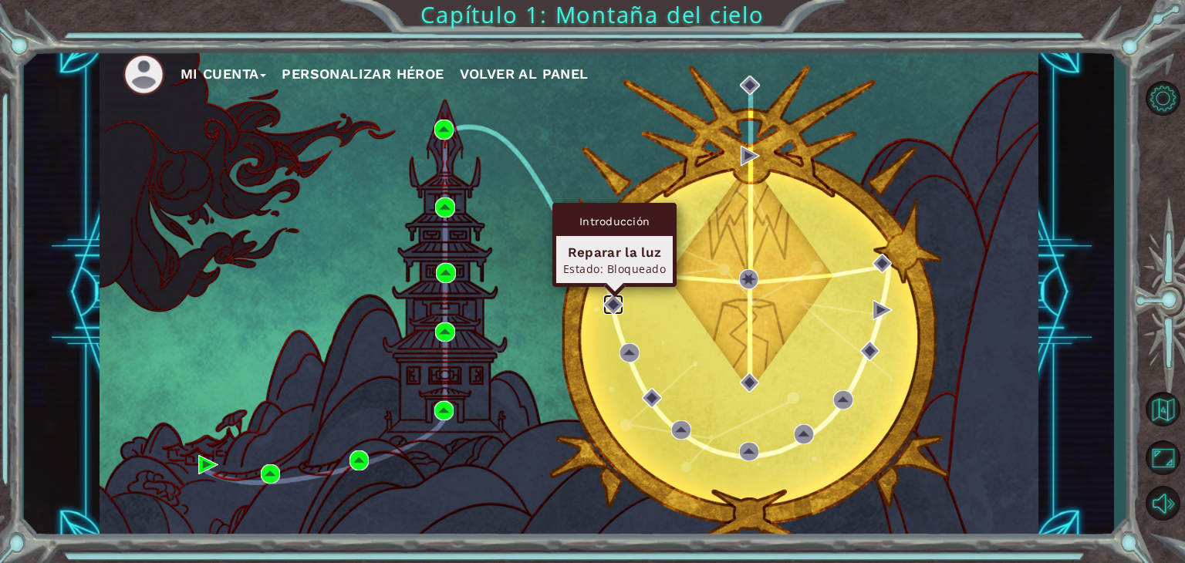
click at [617, 296] on img at bounding box center [613, 305] width 20 height 20
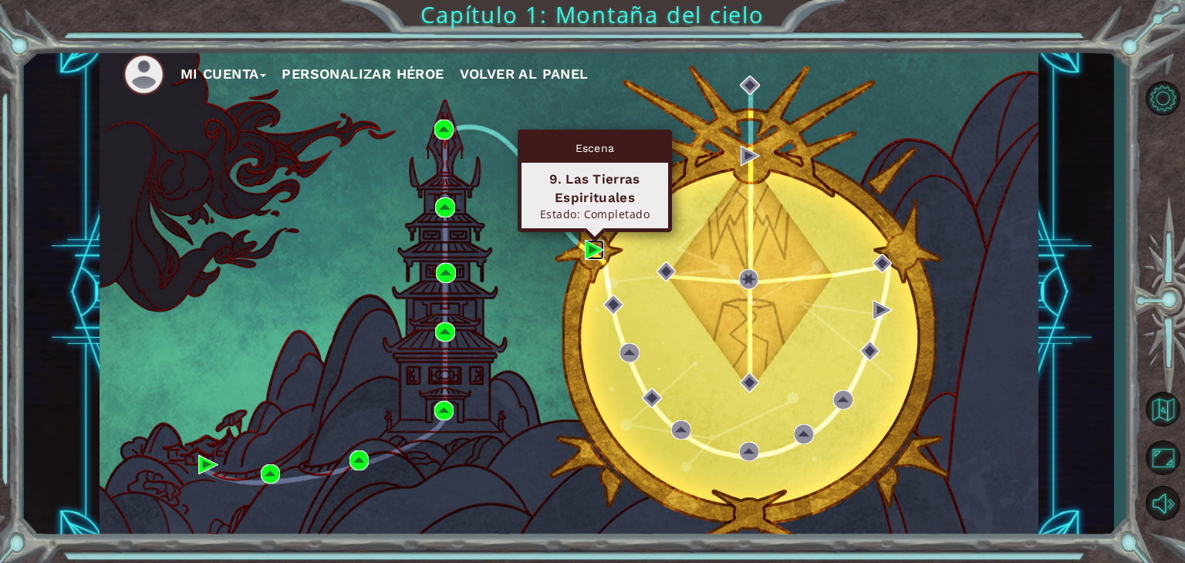
click at [596, 247] on img at bounding box center [595, 250] width 20 height 20
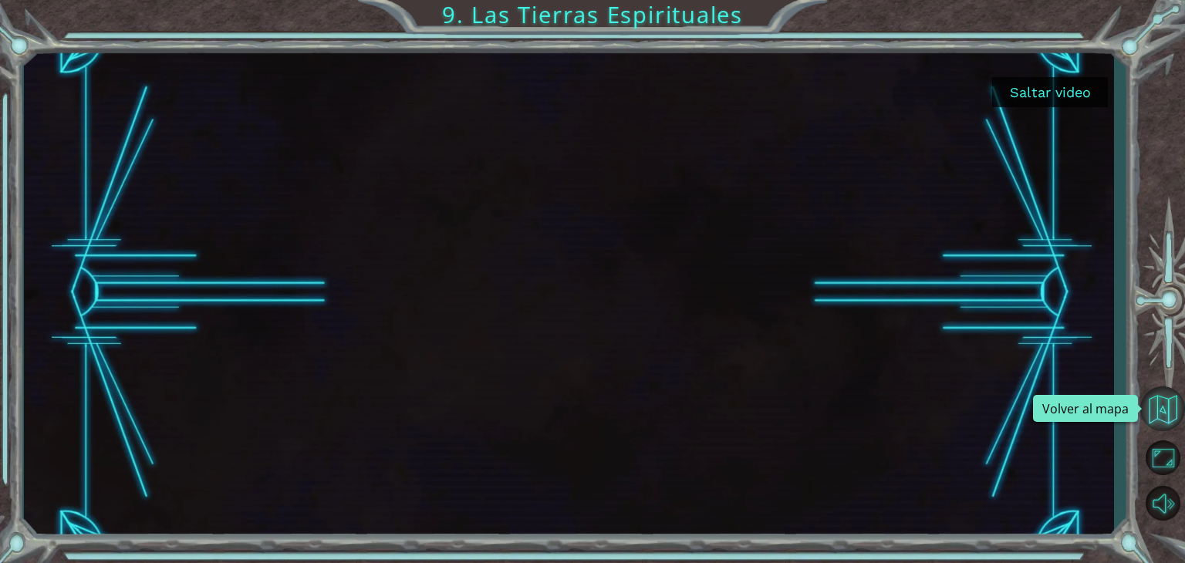
click at [1145, 406] on button "Volver al mapa" at bounding box center [1162, 408] width 45 height 45
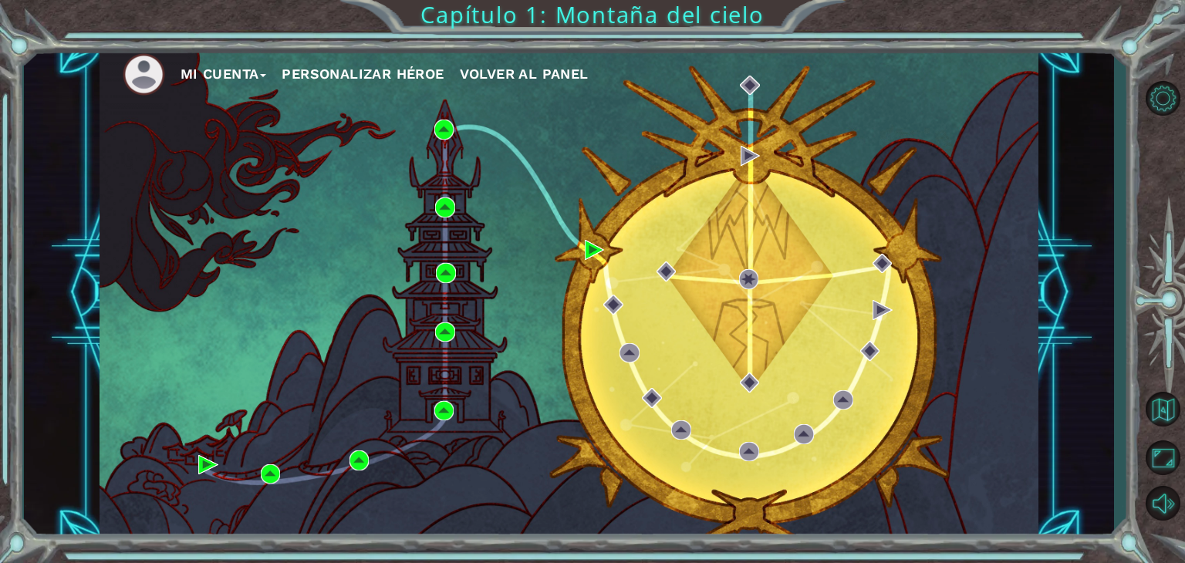
click at [453, 265] on div "Mi Cuenta Personalizar héroe Volver al panel" at bounding box center [568, 292] width 939 height 495
click at [453, 265] on img at bounding box center [446, 273] width 20 height 20
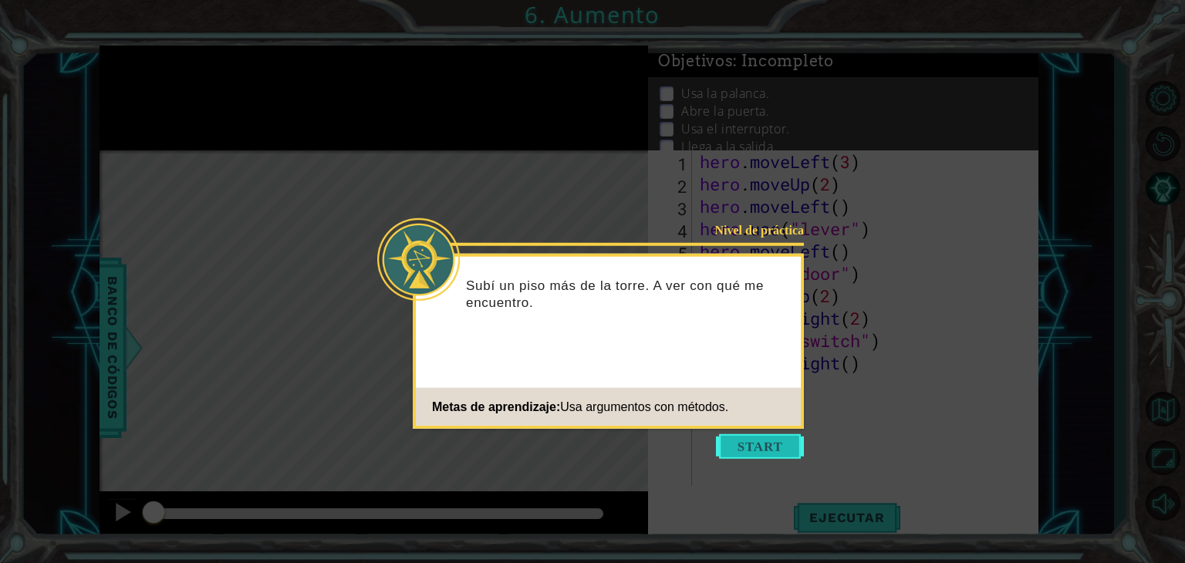
click at [745, 456] on button "Start" at bounding box center [760, 446] width 88 height 25
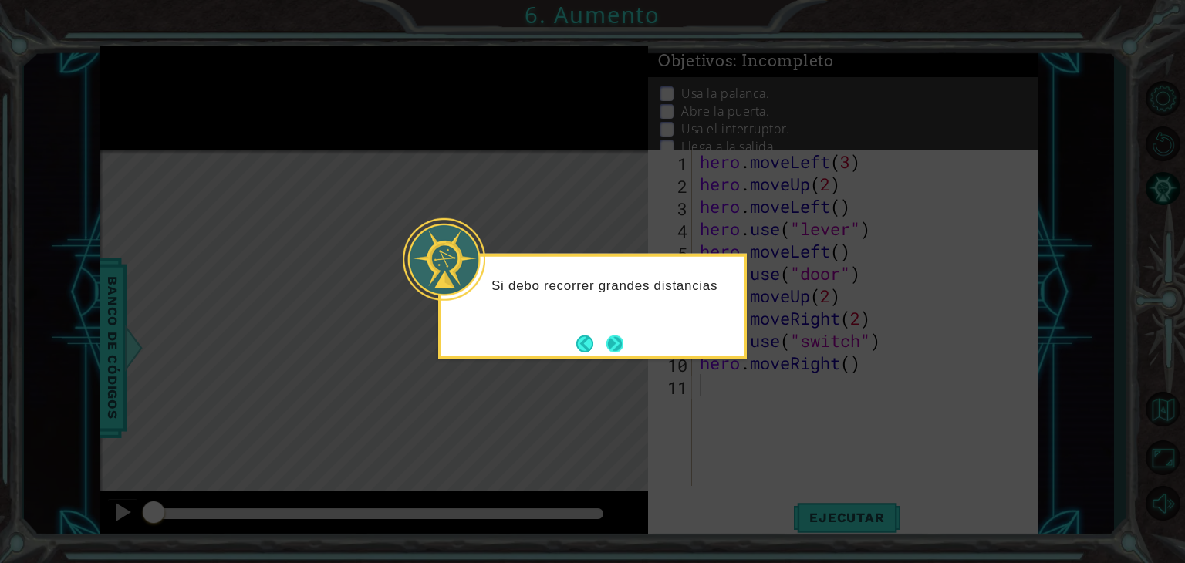
click at [615, 337] on button "Next" at bounding box center [614, 343] width 17 height 17
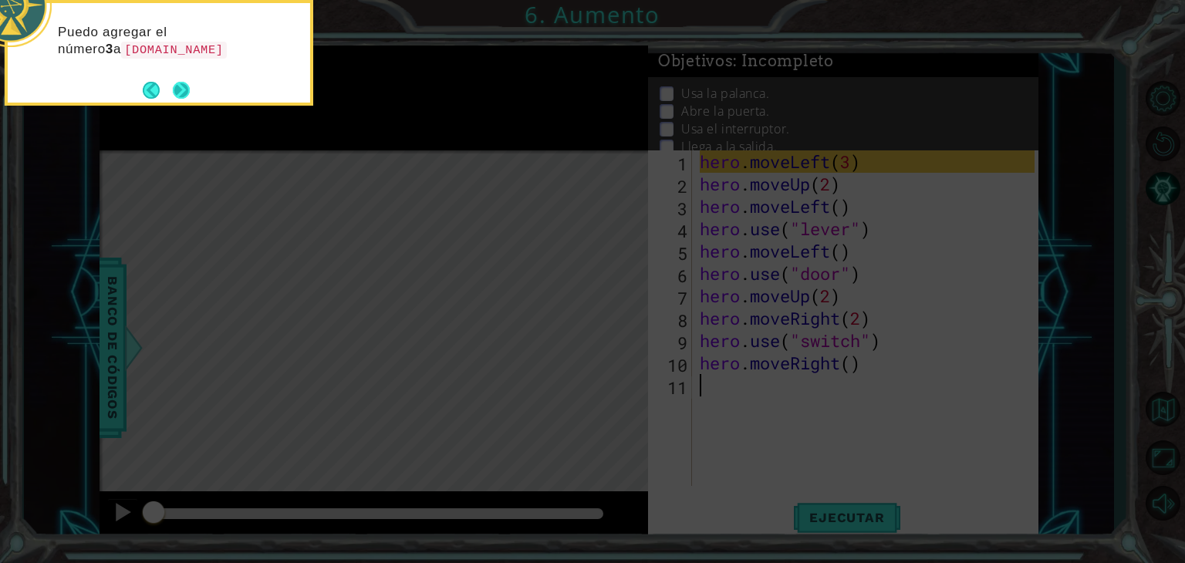
click at [182, 96] on button "Next" at bounding box center [181, 90] width 17 height 17
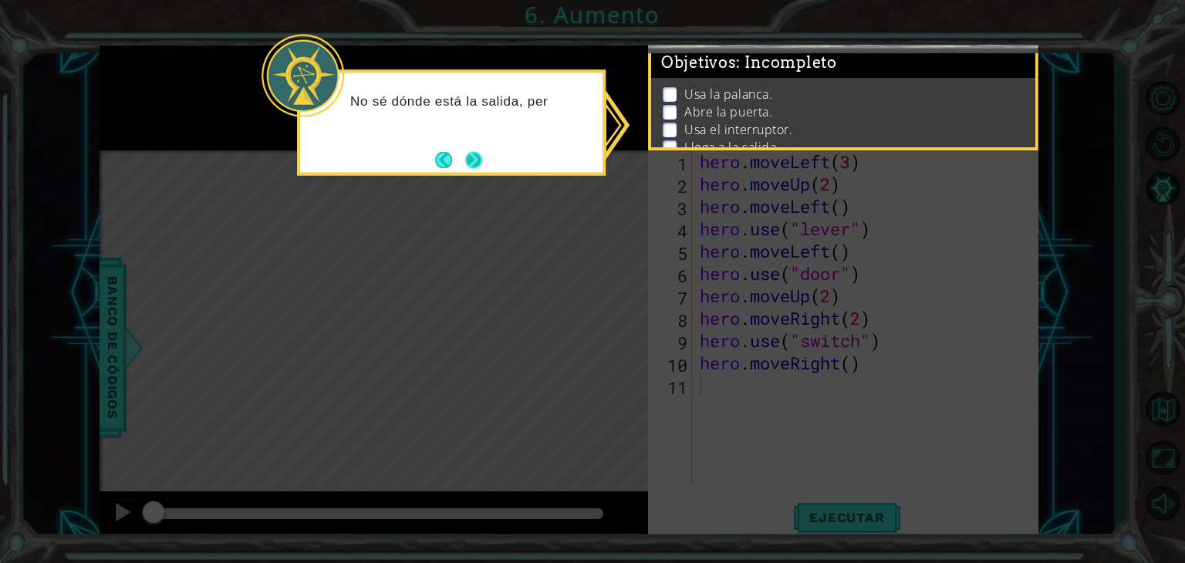
click at [466, 160] on button "Next" at bounding box center [473, 159] width 17 height 17
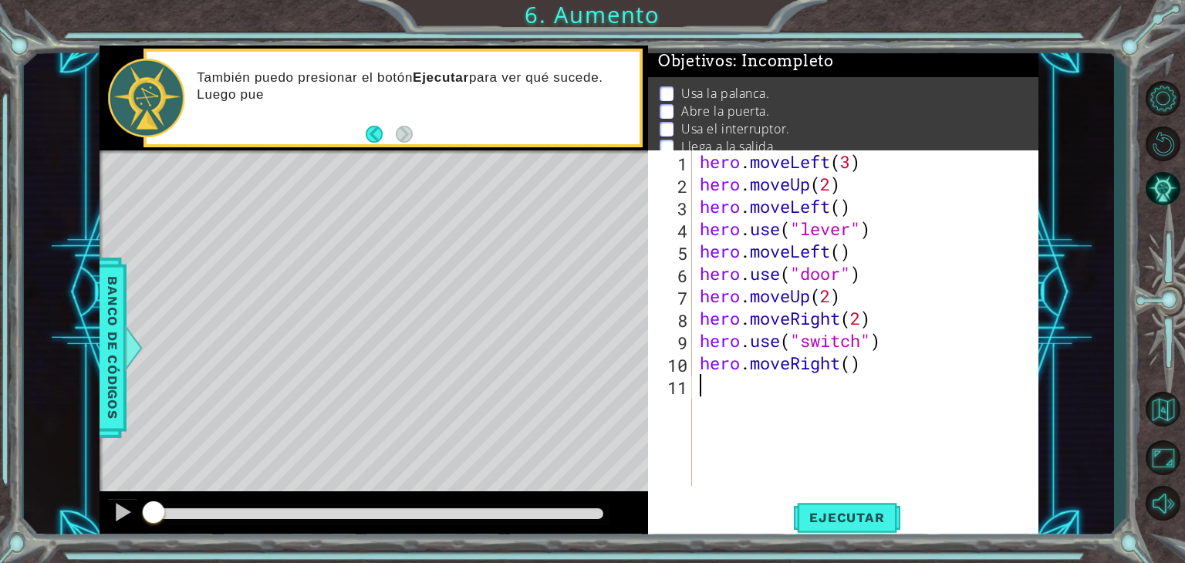
click at [861, 374] on div "hero . moveLeft ( 3 ) hero . moveUp ( 2 ) hero . moveLeft ( ) hero . use ( "lev…" at bounding box center [868, 340] width 345 height 380
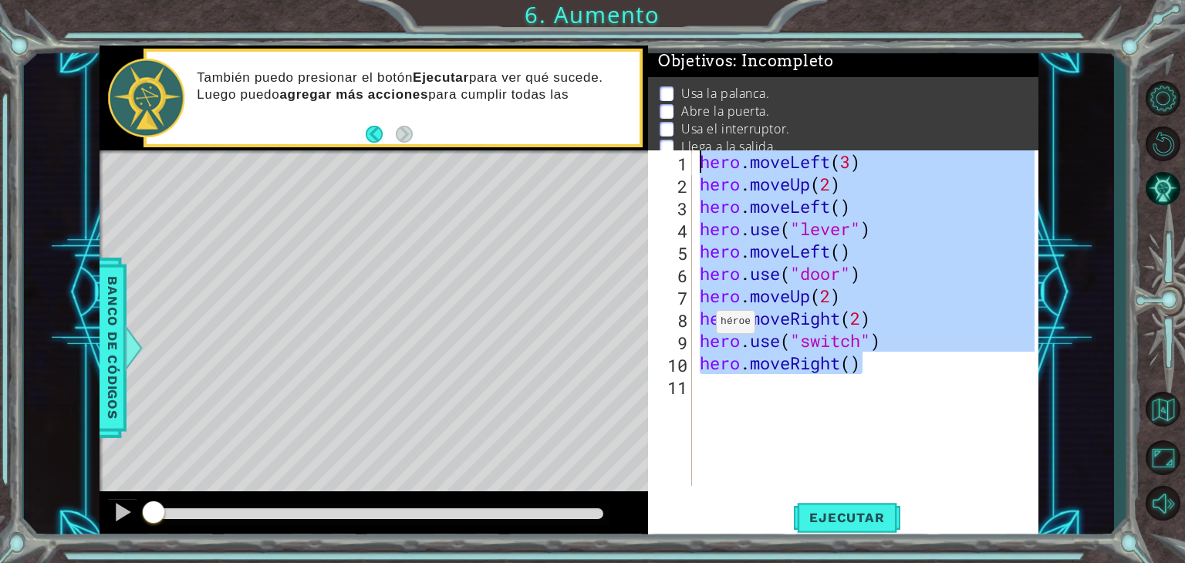
drag, startPoint x: 861, startPoint y: 374, endPoint x: 669, endPoint y: 116, distance: 321.9
click at [669, 116] on div "Objetivos : Incompleto Usa la palanca. Abre la puerta. Usa el interruptor. Lleg…" at bounding box center [843, 292] width 390 height 495
type textarea "hero.moveLeft(3) hero.moveUp(2)"
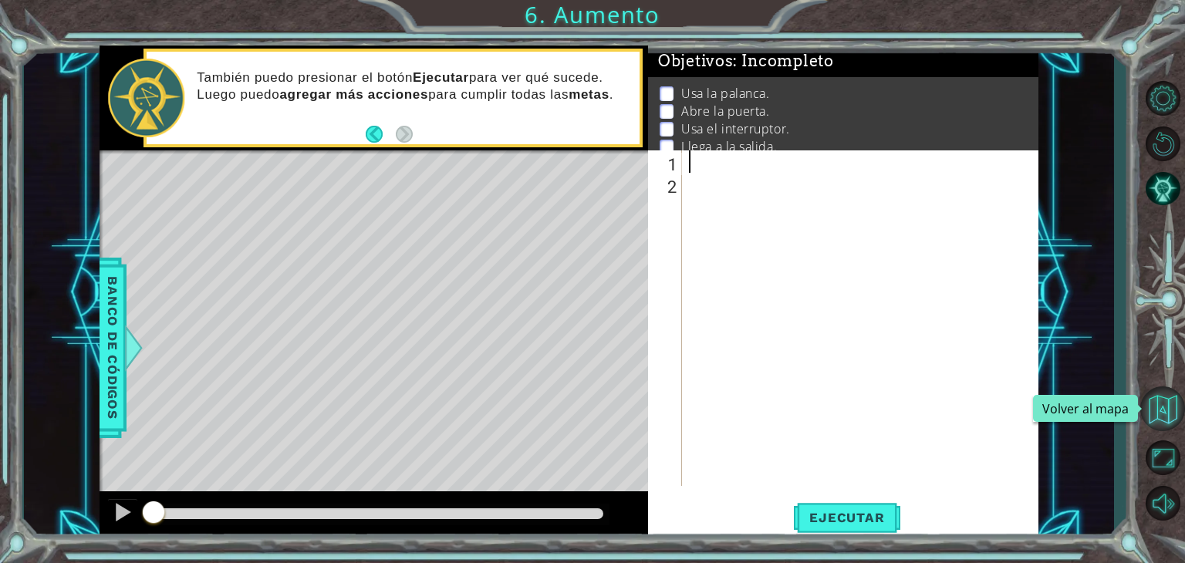
click at [1164, 400] on button "Volver al mapa" at bounding box center [1162, 408] width 45 height 45
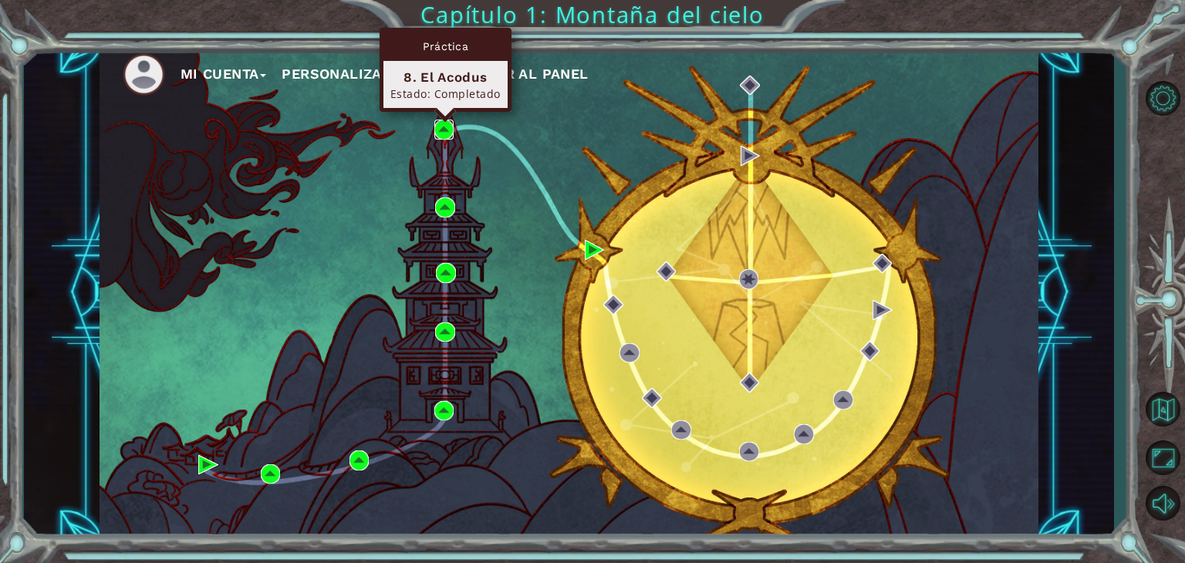
click at [450, 125] on img at bounding box center [444, 130] width 20 height 20
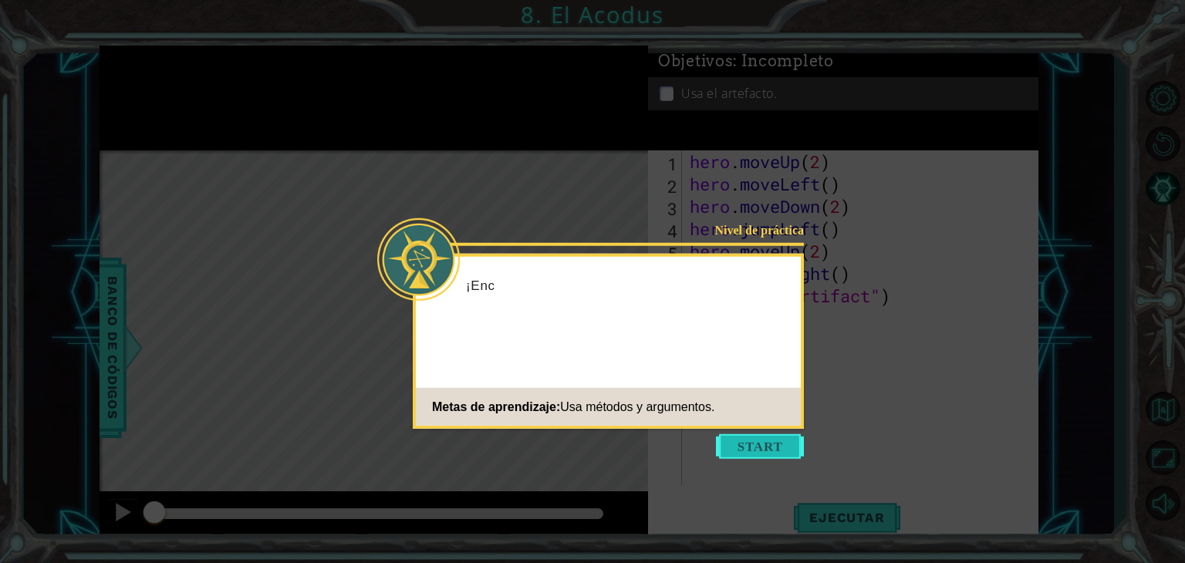
click at [736, 447] on button "Start" at bounding box center [760, 446] width 88 height 25
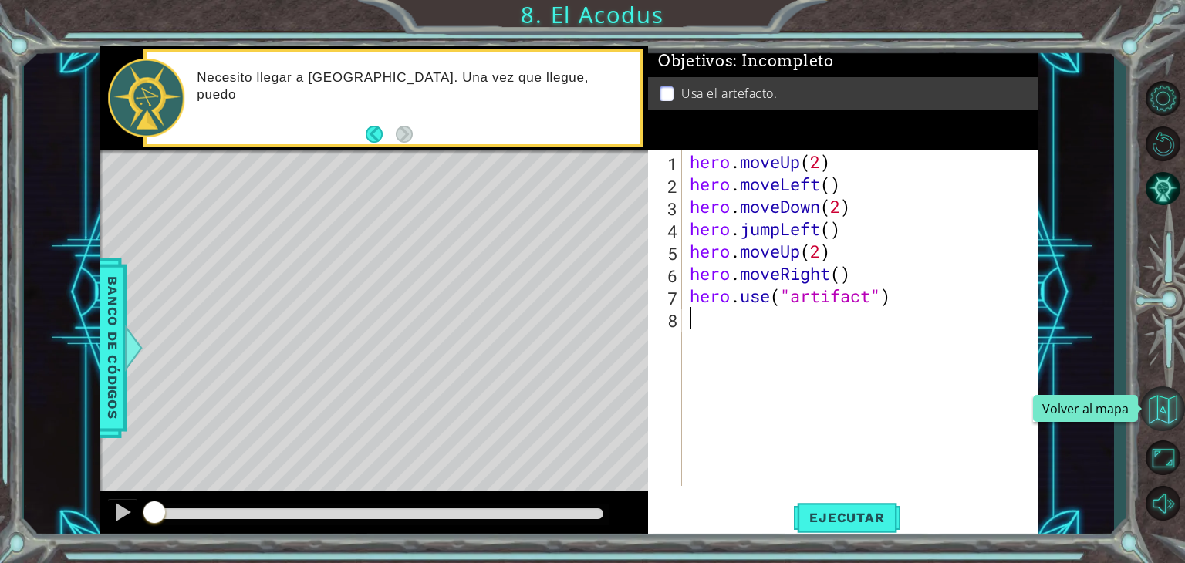
click at [1171, 423] on button "Volver al mapa" at bounding box center [1162, 408] width 45 height 45
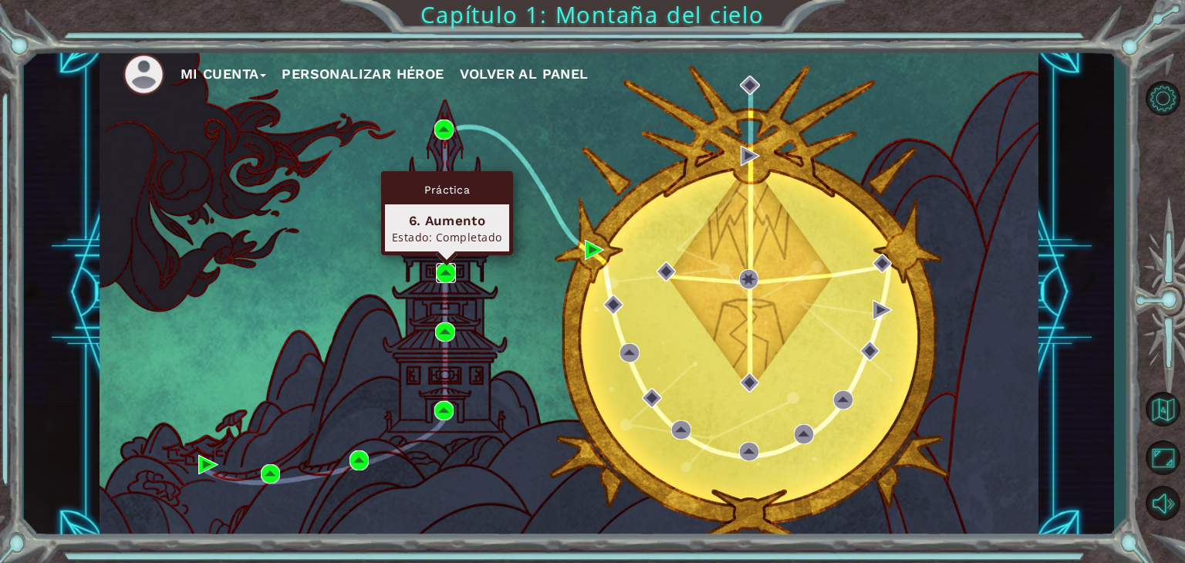
click at [444, 265] on img at bounding box center [446, 273] width 20 height 20
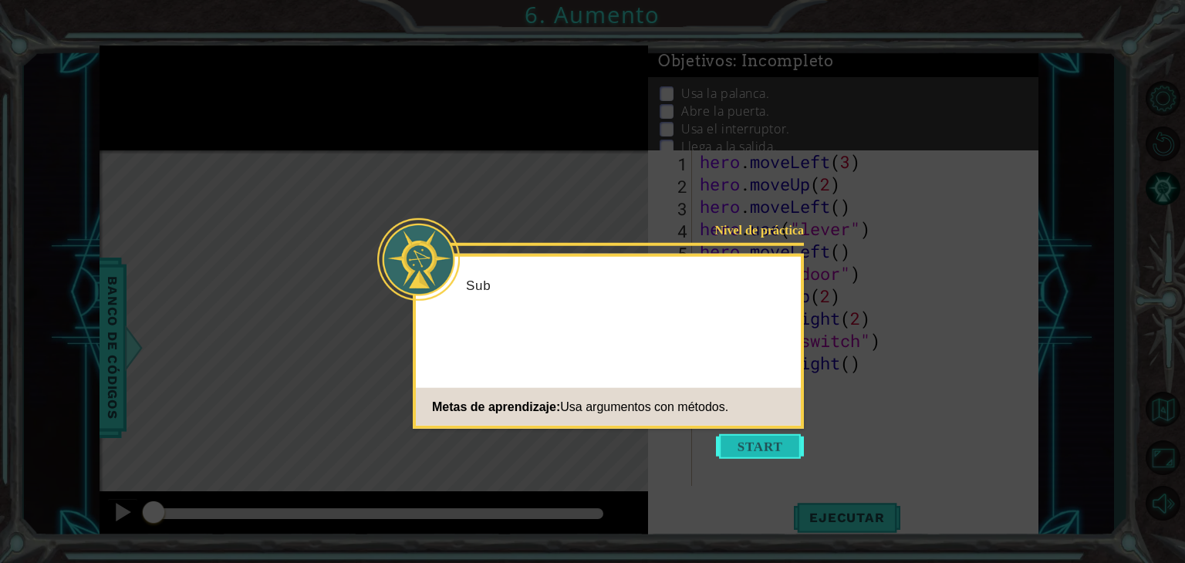
click at [778, 444] on button "Start" at bounding box center [760, 446] width 88 height 25
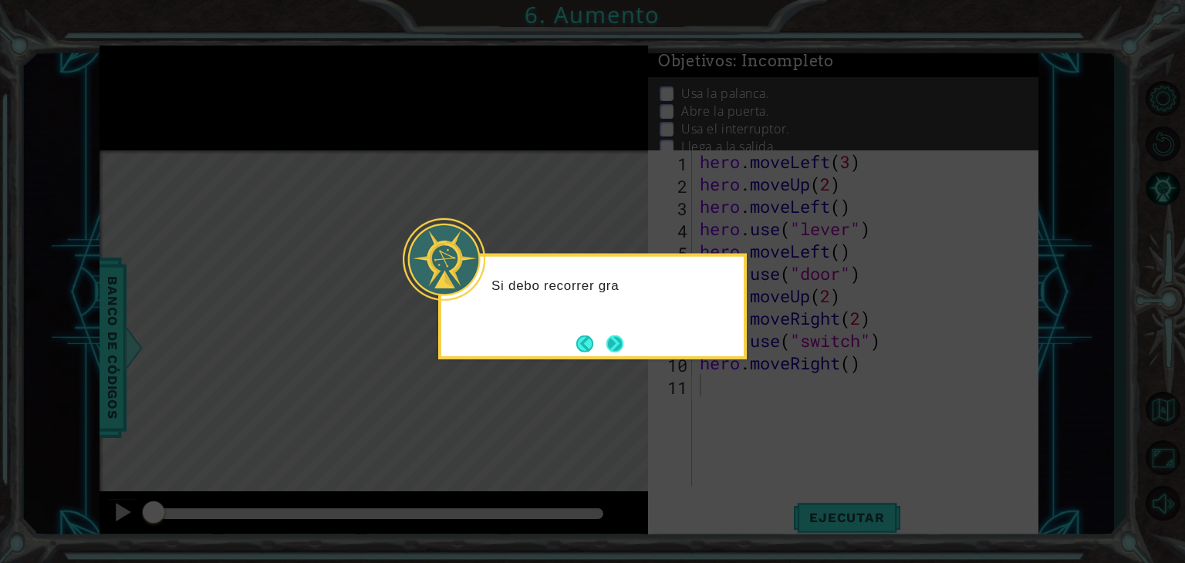
click at [612, 345] on button "Next" at bounding box center [615, 344] width 18 height 18
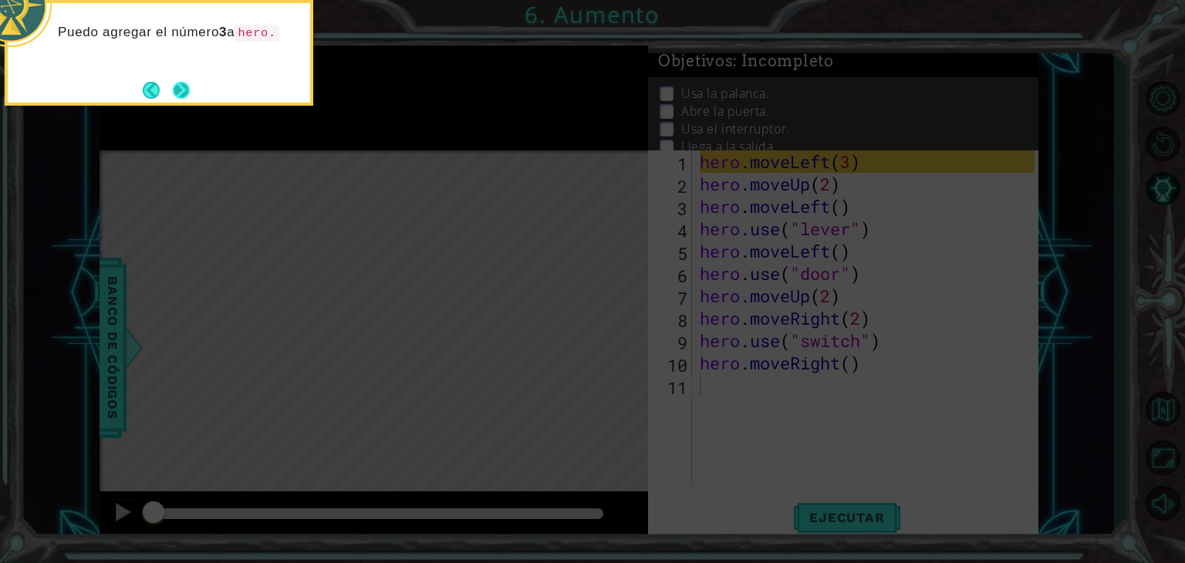
click at [184, 87] on button "Next" at bounding box center [181, 90] width 17 height 17
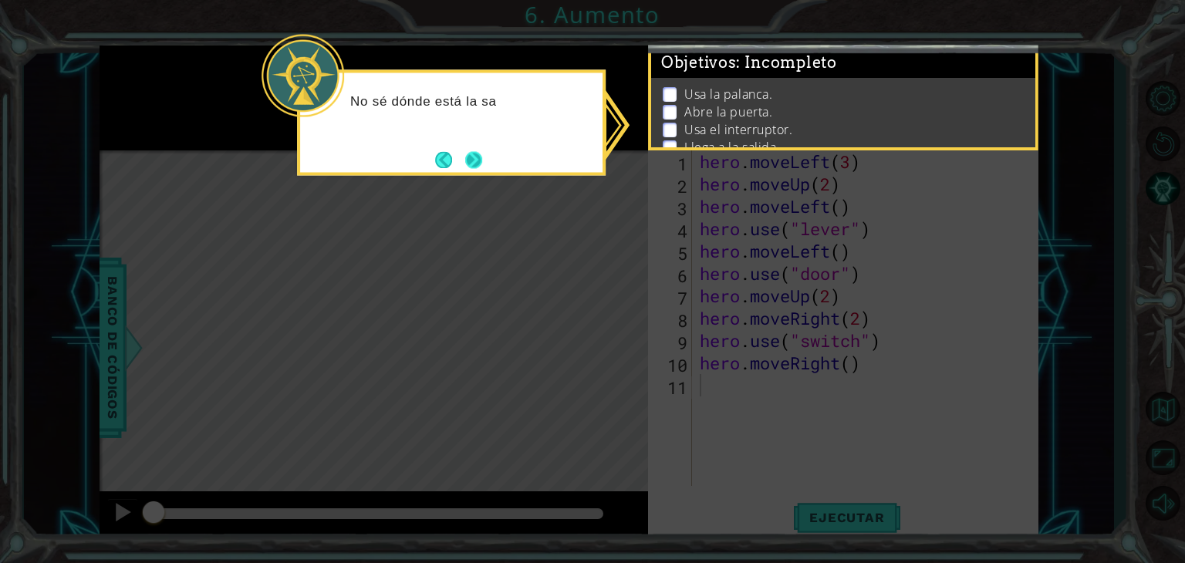
click at [481, 164] on button "Next" at bounding box center [473, 159] width 19 height 19
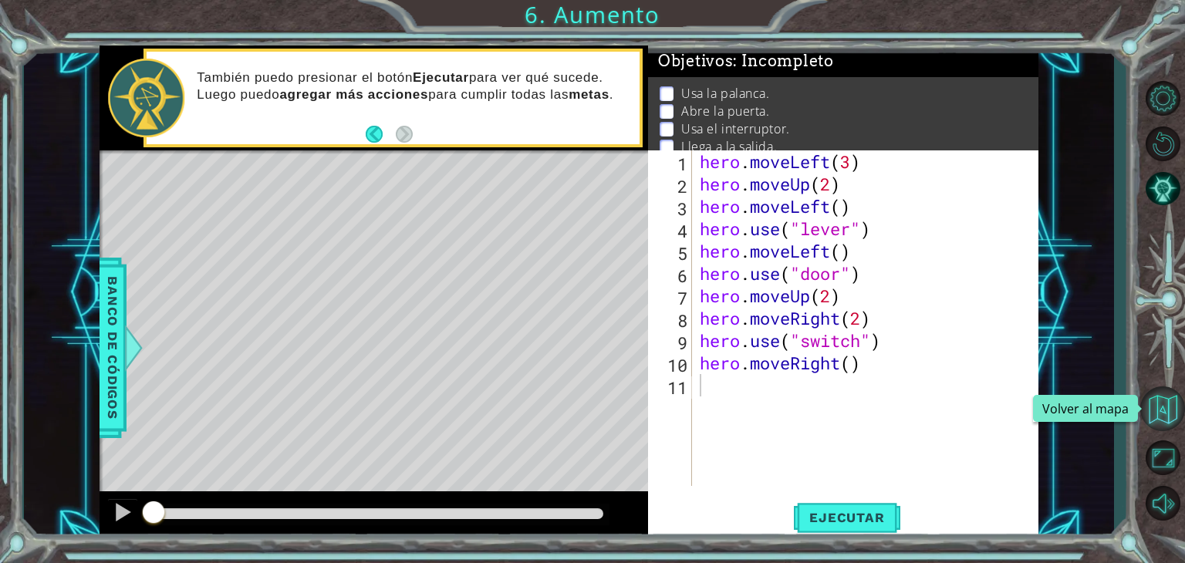
click at [1172, 406] on button "Volver al mapa" at bounding box center [1162, 408] width 45 height 45
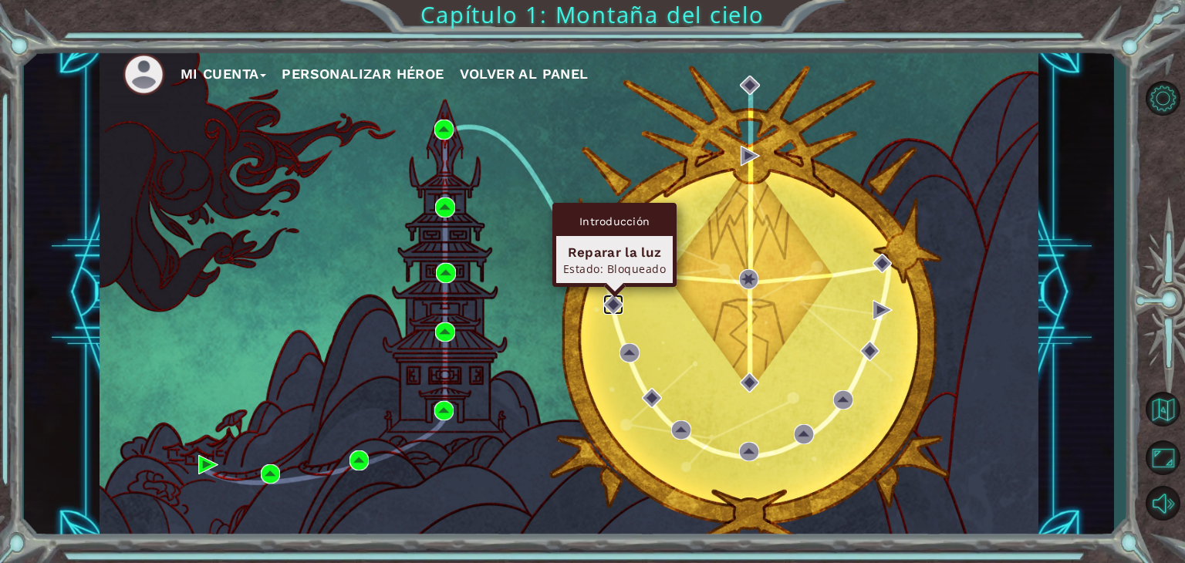
click at [611, 308] on img at bounding box center [613, 305] width 20 height 20
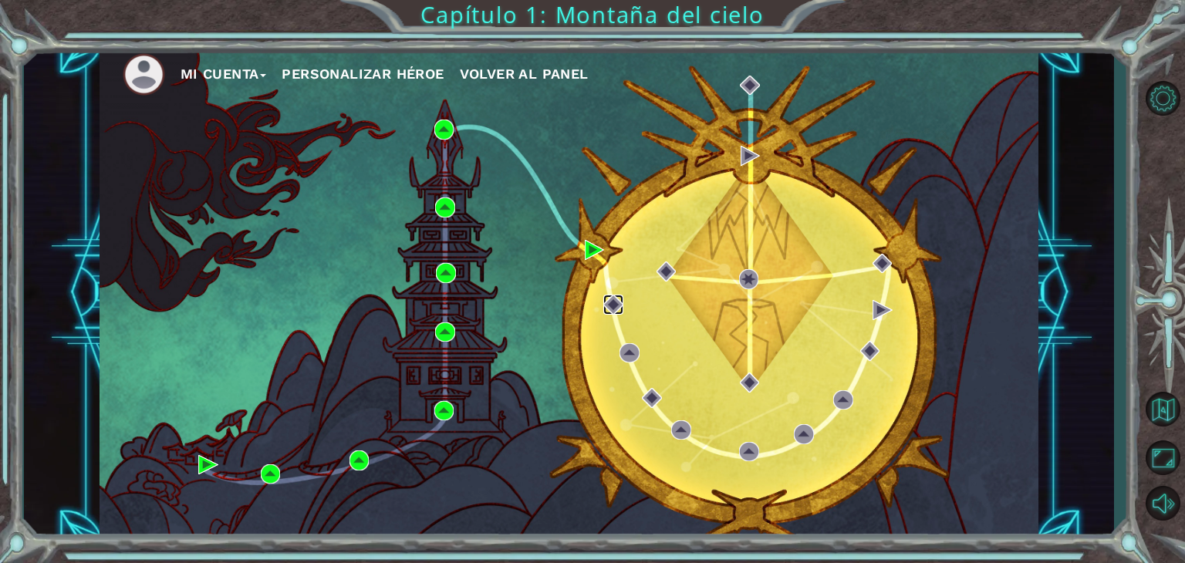
click at [611, 308] on img at bounding box center [613, 305] width 20 height 20
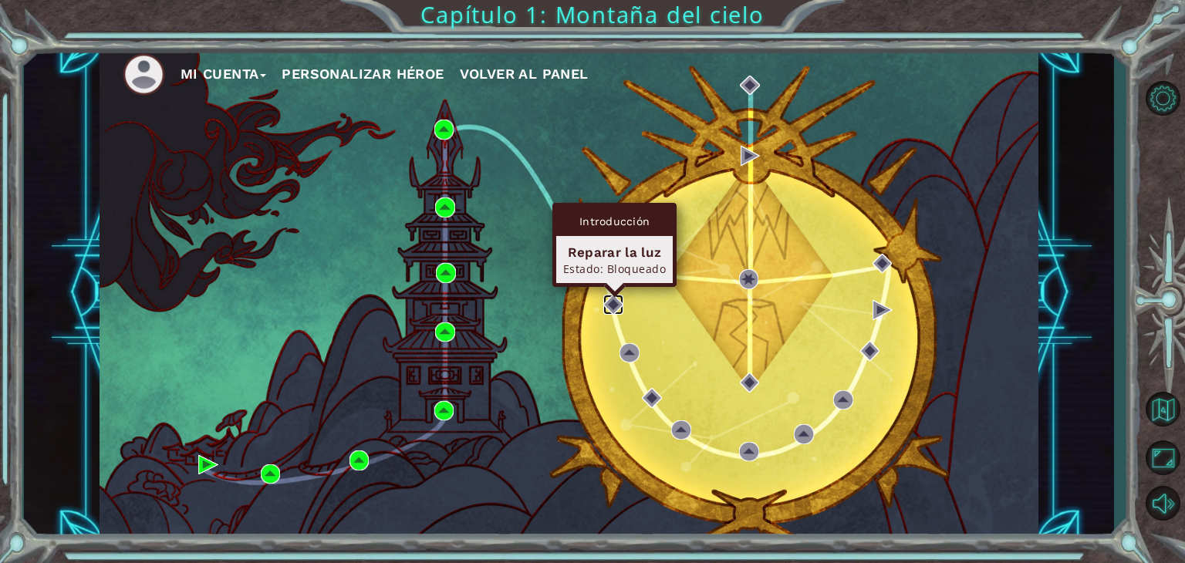
click at [616, 297] on img at bounding box center [613, 305] width 20 height 20
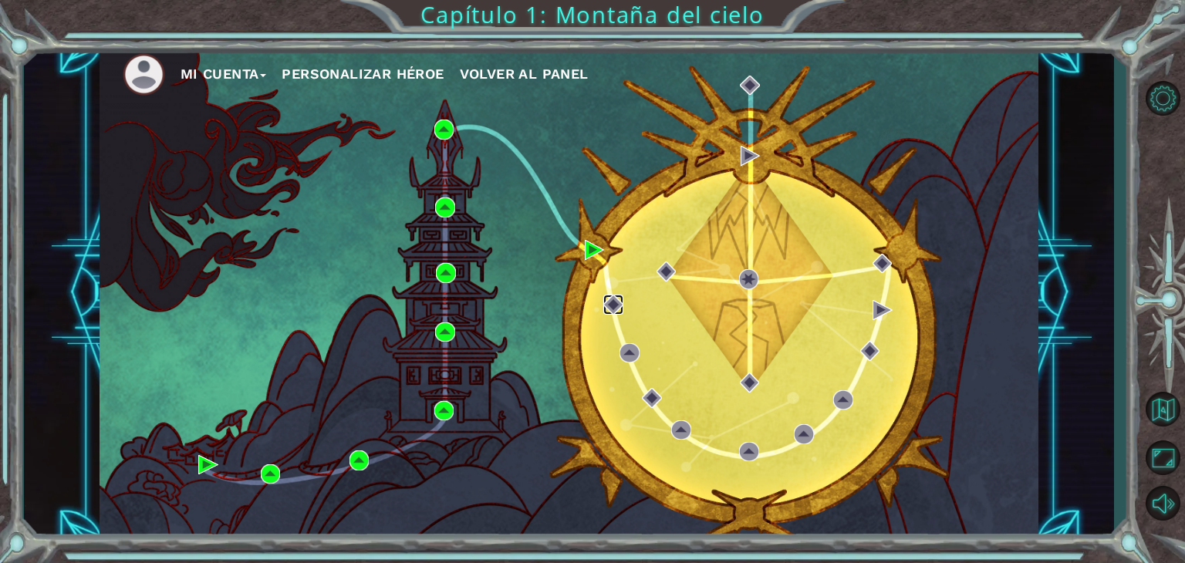
click at [616, 297] on img at bounding box center [613, 305] width 20 height 20
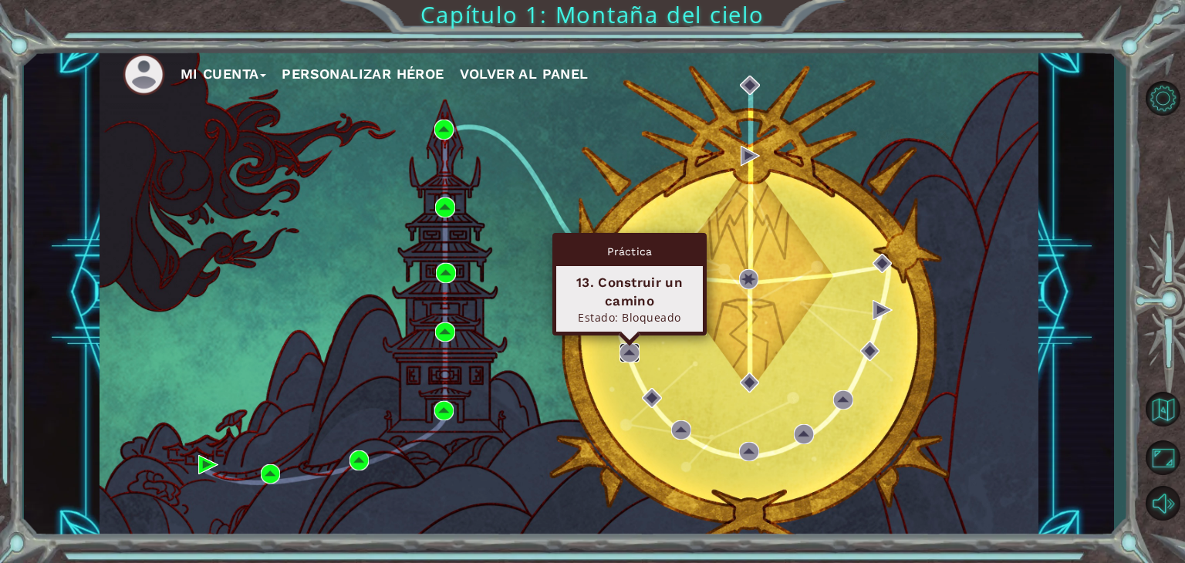
click at [629, 354] on img at bounding box center [629, 353] width 20 height 20
